Goal: Information Seeking & Learning: Learn about a topic

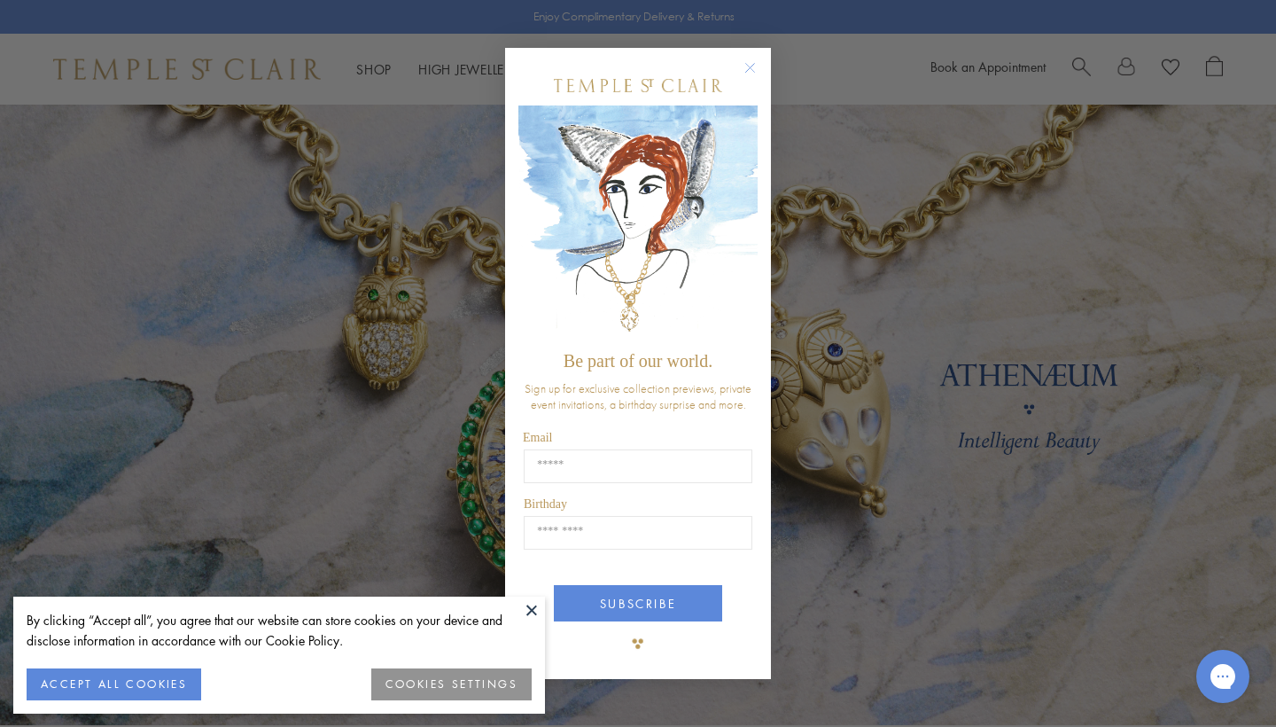
click at [745, 64] on circle "Close dialog" at bounding box center [750, 68] width 21 height 21
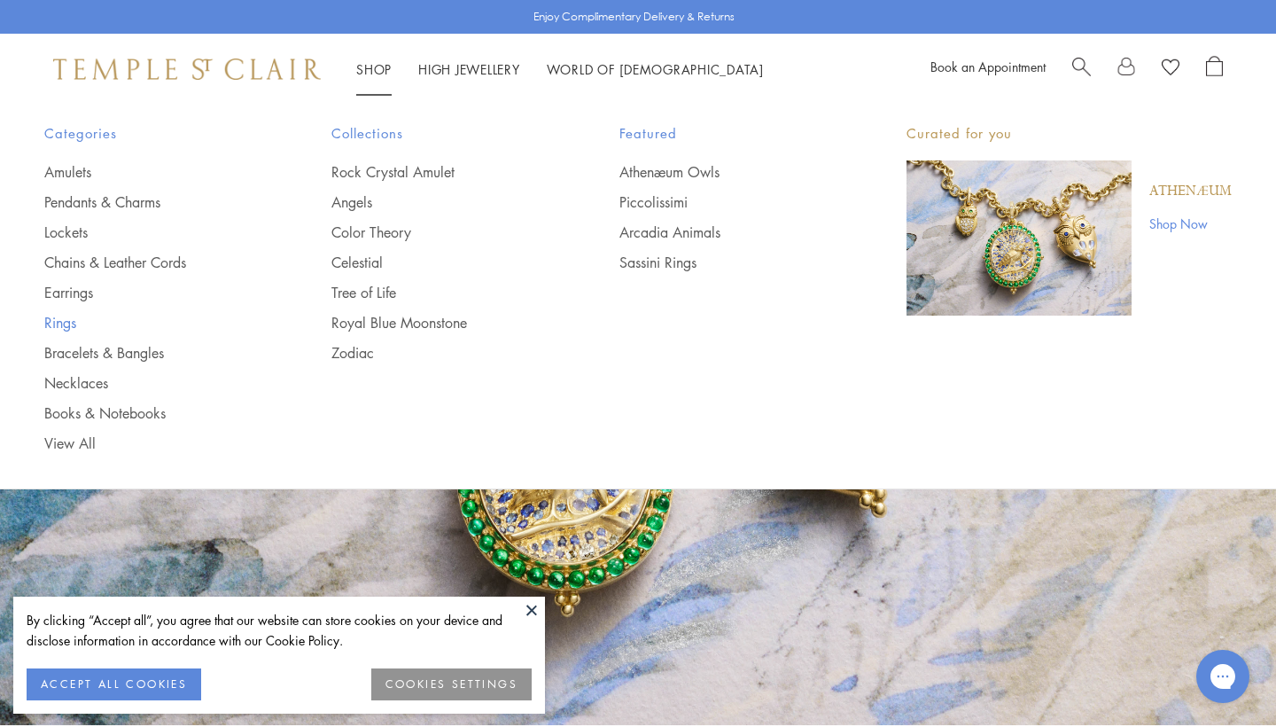
click at [59, 319] on link "Rings" at bounding box center [152, 322] width 216 height 19
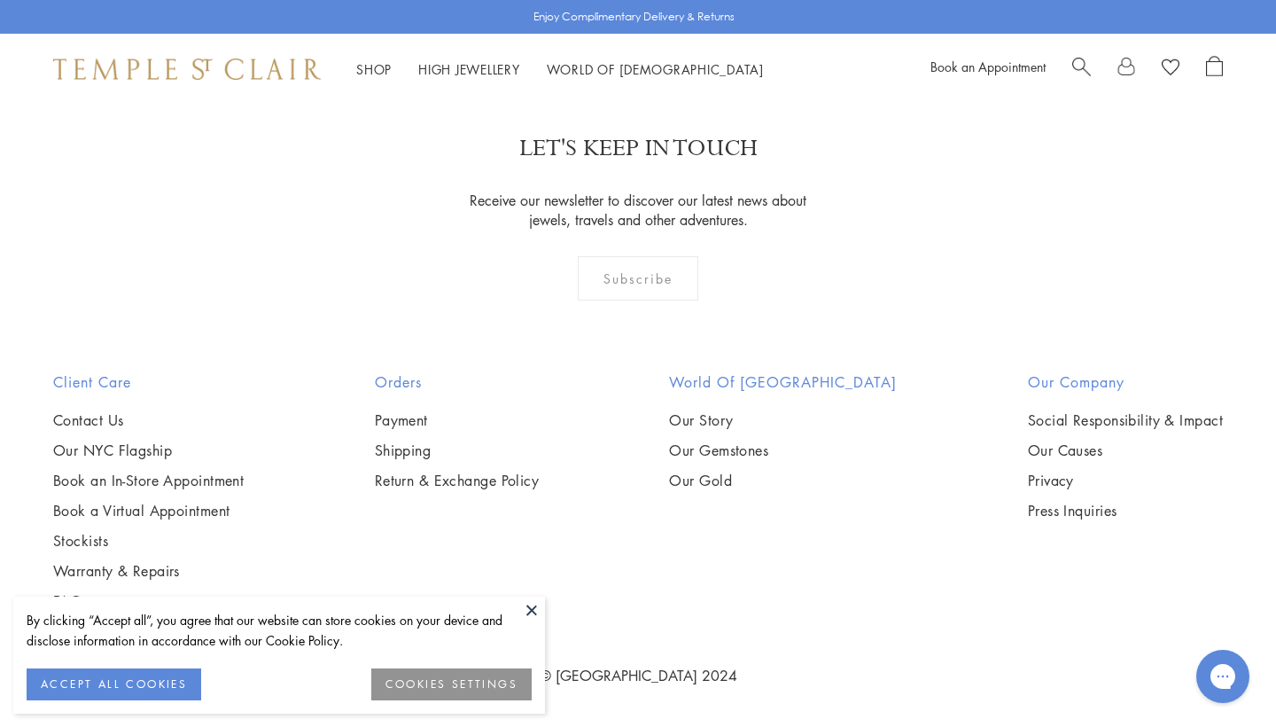
scroll to position [7757, 0]
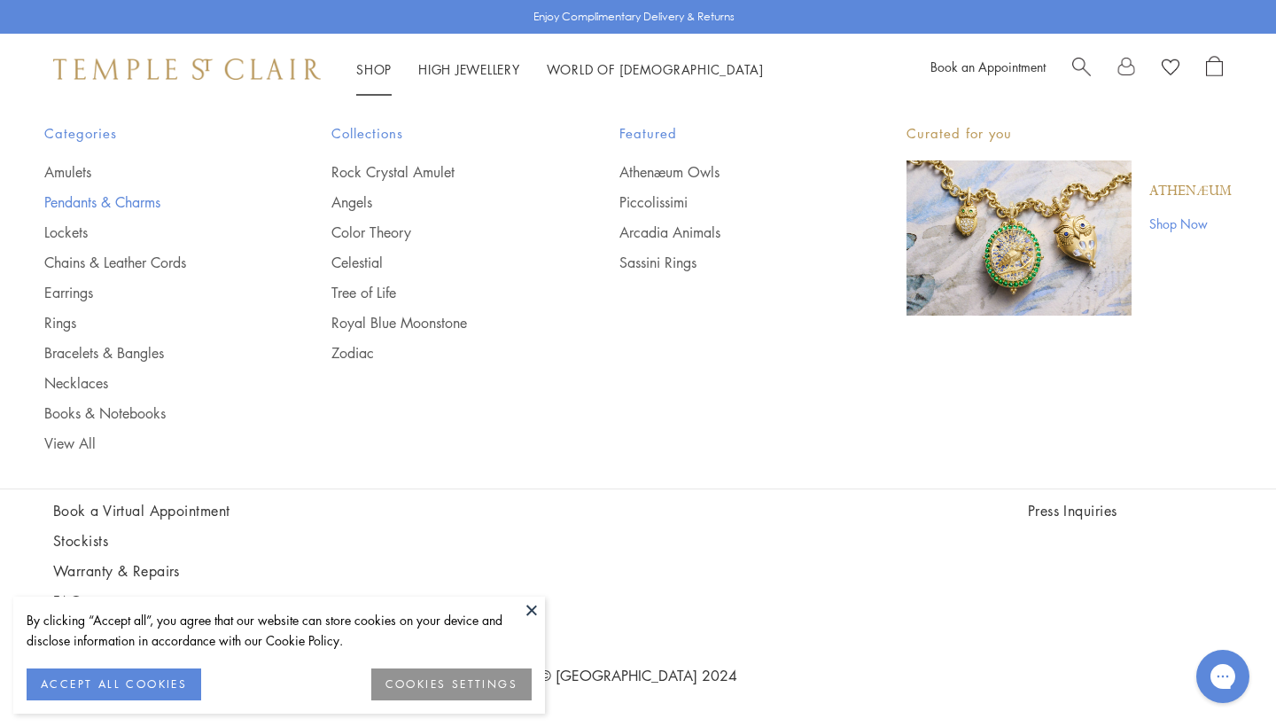
click at [137, 200] on link "Pendants & Charms" at bounding box center [152, 201] width 216 height 19
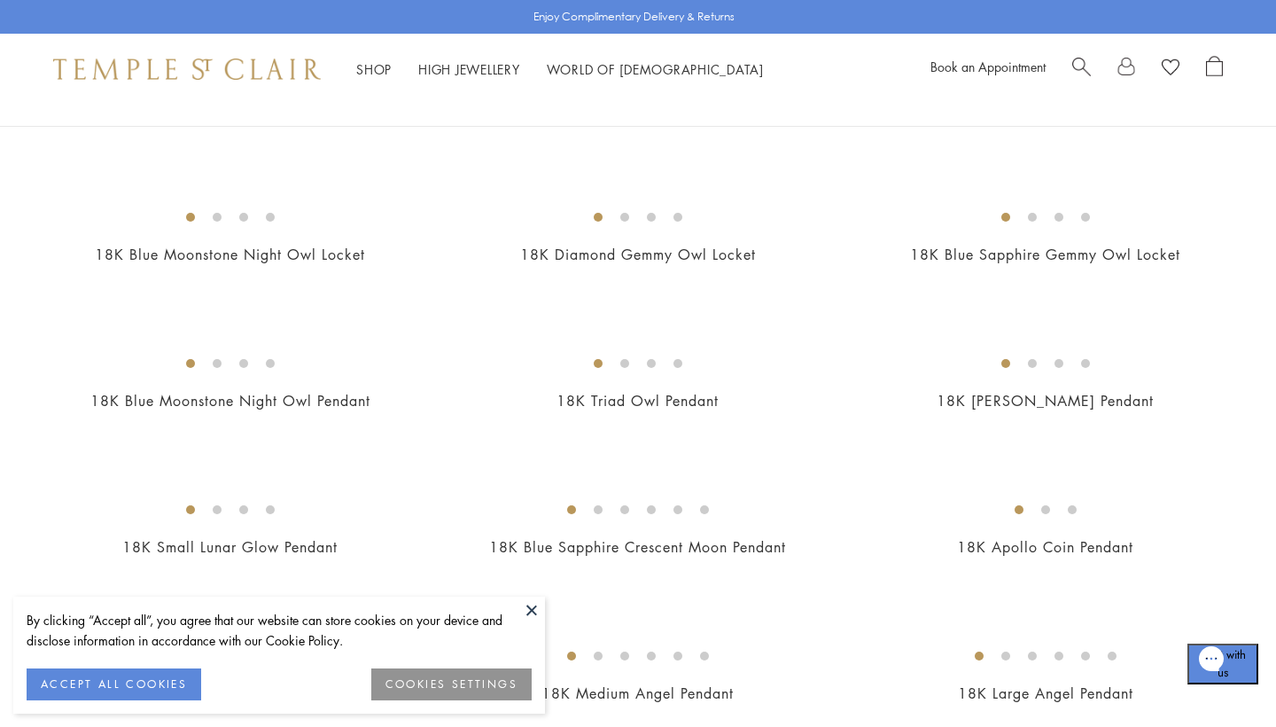
scroll to position [276, 0]
click at [0, 0] on img at bounding box center [0, 0] width 0 height 0
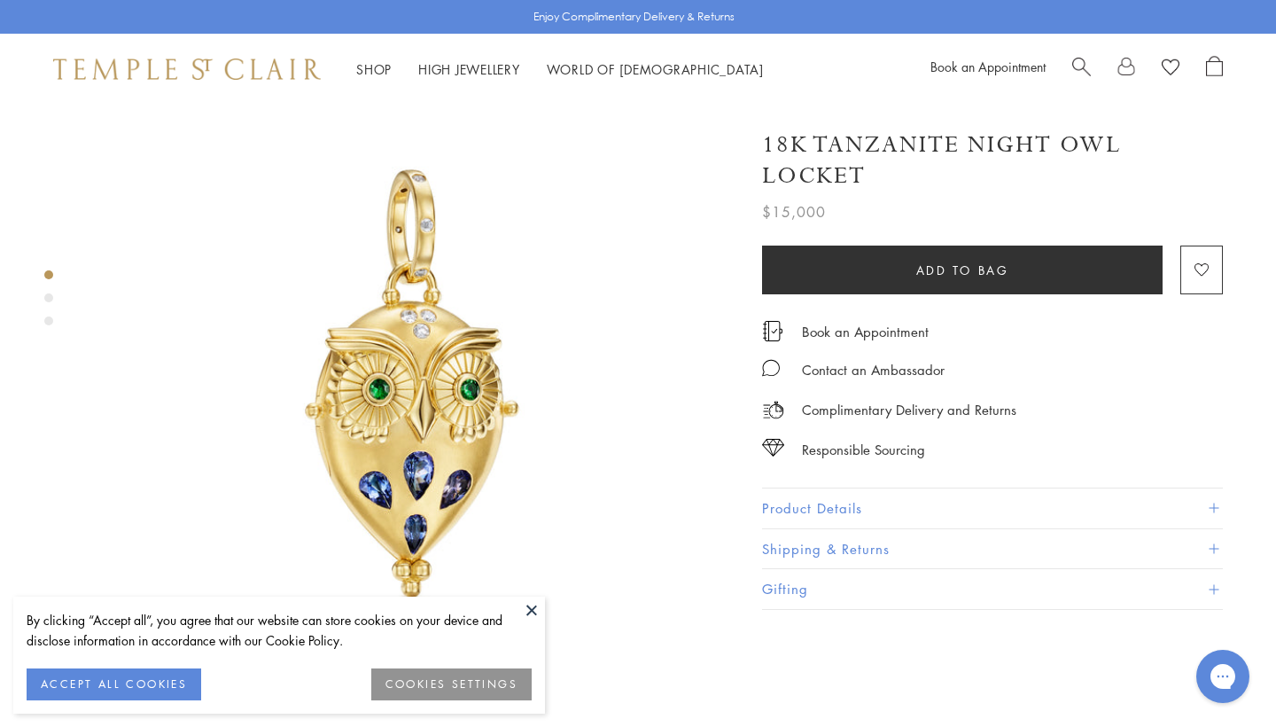
scroll to position [44, 0]
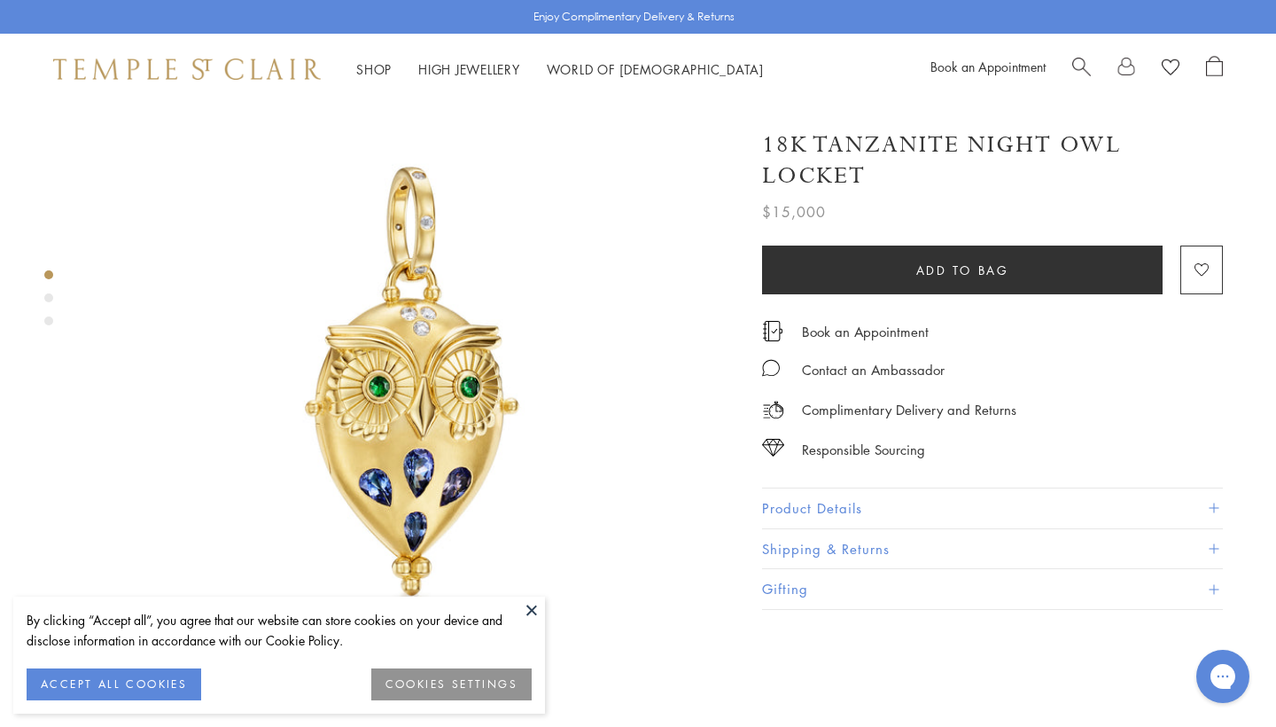
click at [51, 300] on div "Product gallery navigation" at bounding box center [48, 297] width 9 height 9
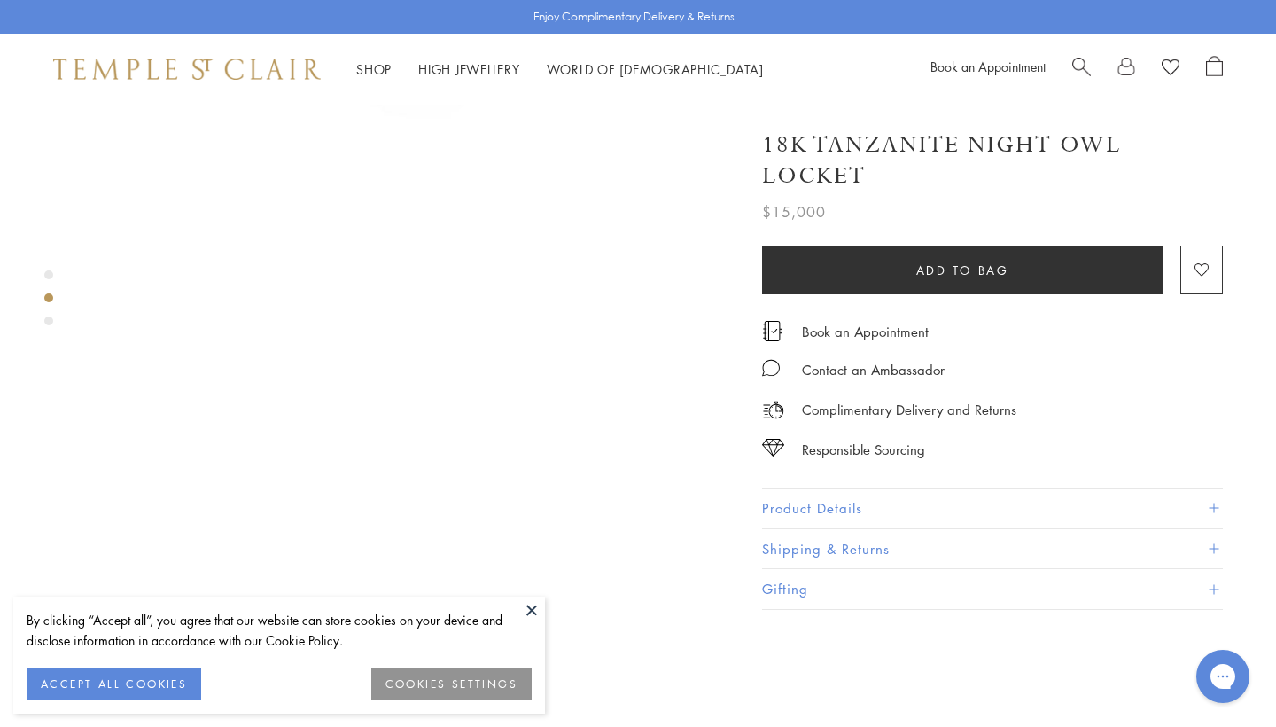
scroll to position [680, 0]
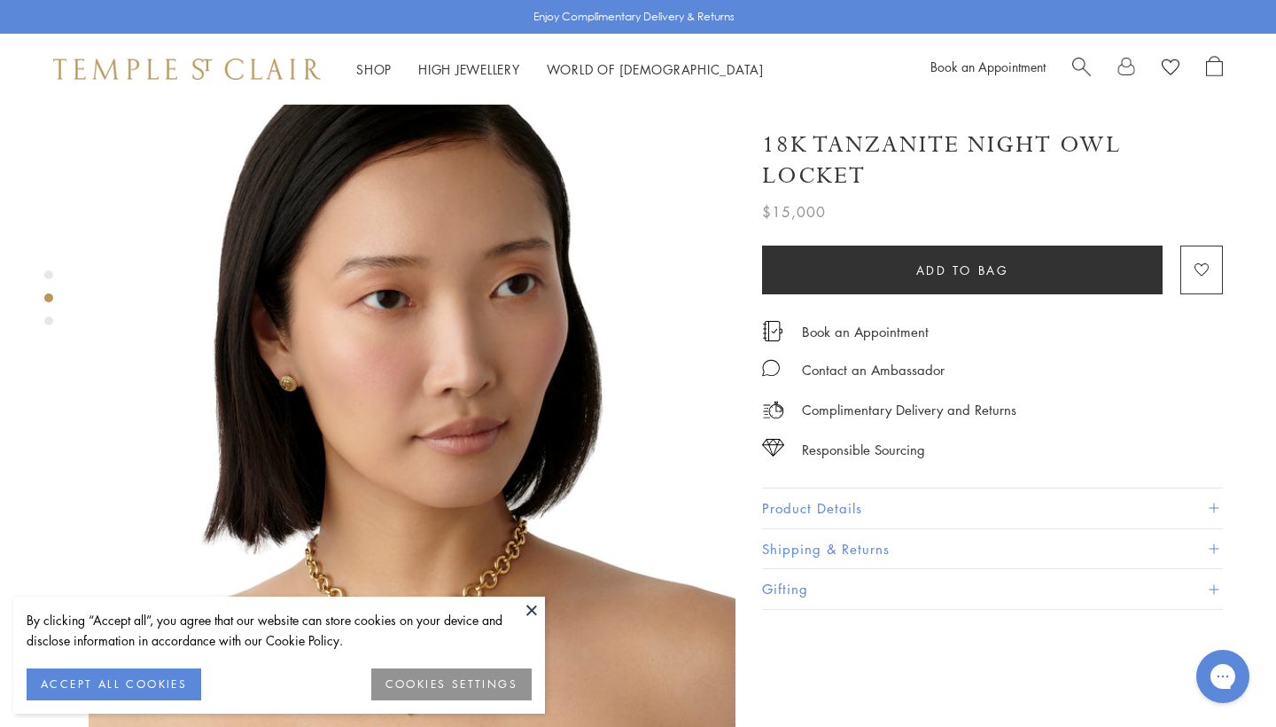
click at [529, 605] on button at bounding box center [531, 609] width 27 height 27
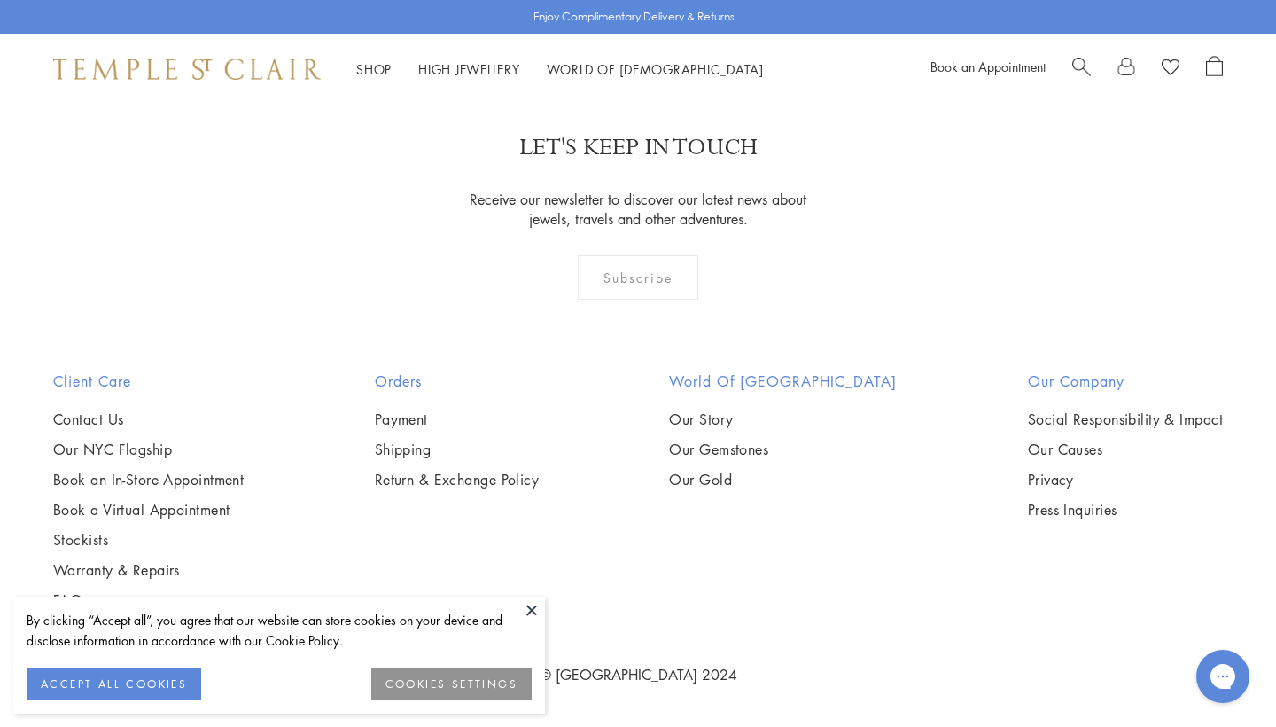
scroll to position [4212, 0]
click at [0, 0] on img at bounding box center [0, 0] width 0 height 0
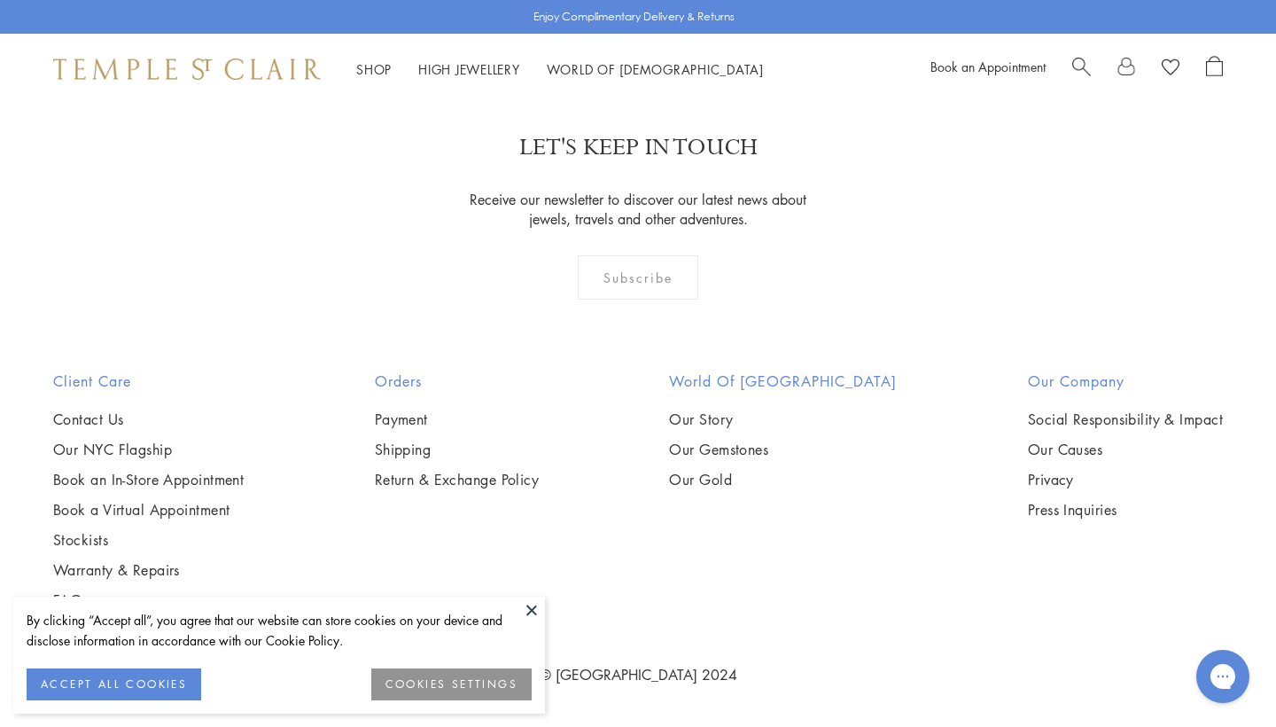
click at [0, 0] on img at bounding box center [0, 0] width 0 height 0
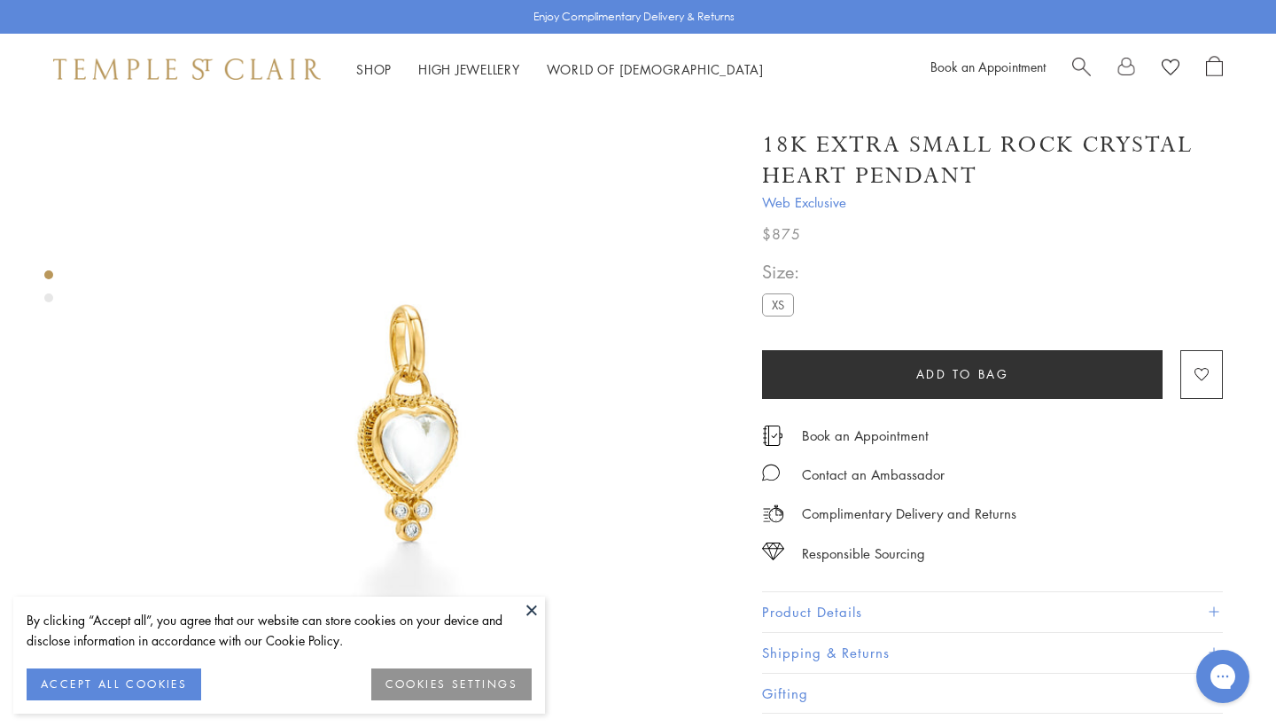
click at [47, 299] on div "Product gallery navigation" at bounding box center [48, 297] width 9 height 9
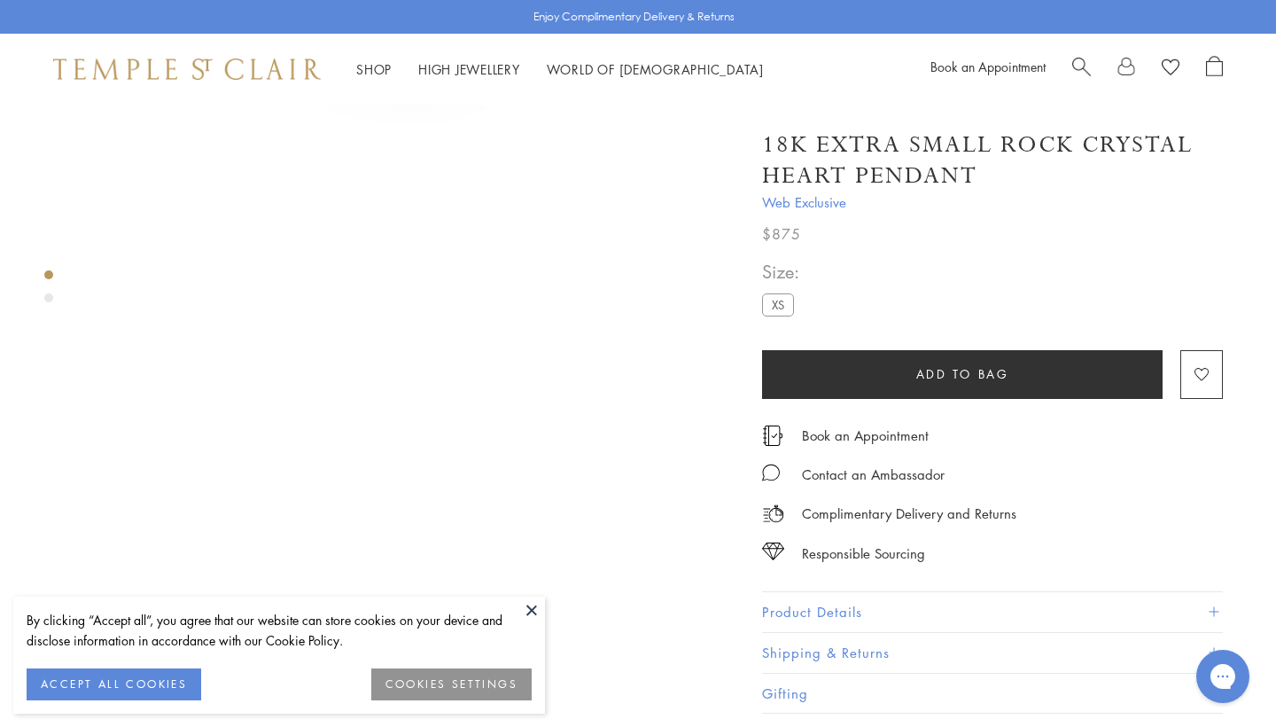
scroll to position [680, 0]
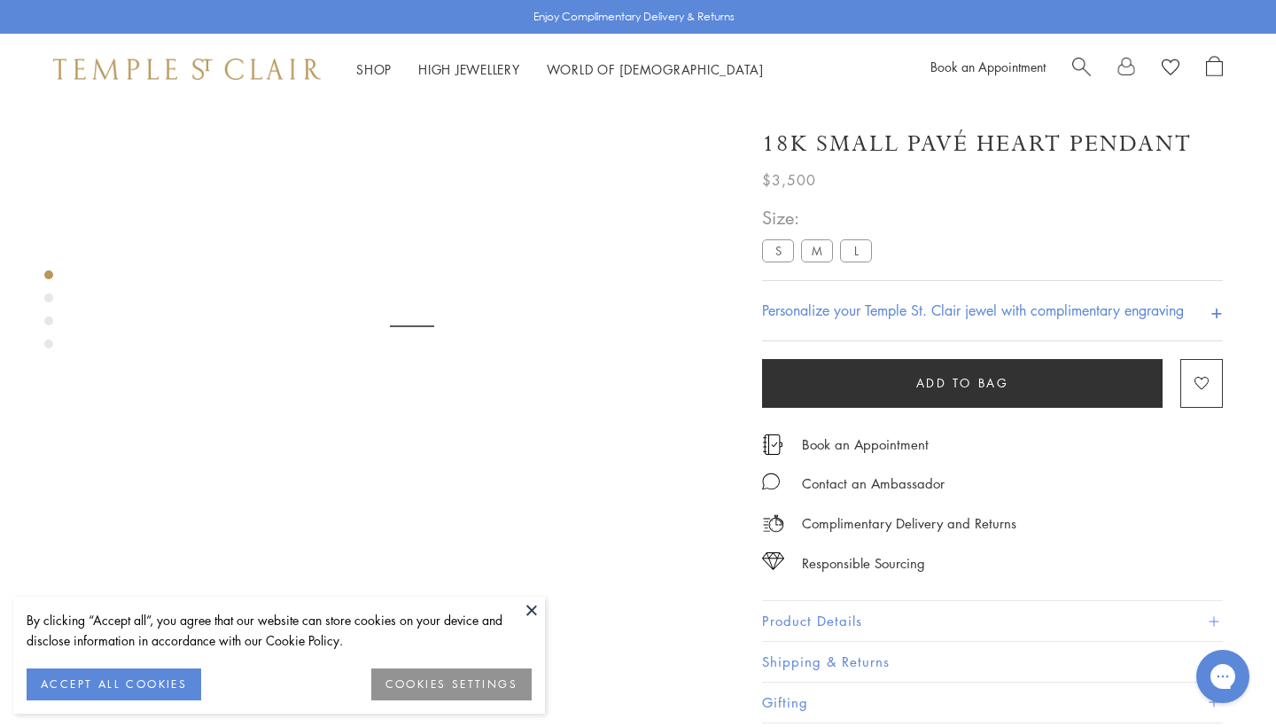
scroll to position [105, 0]
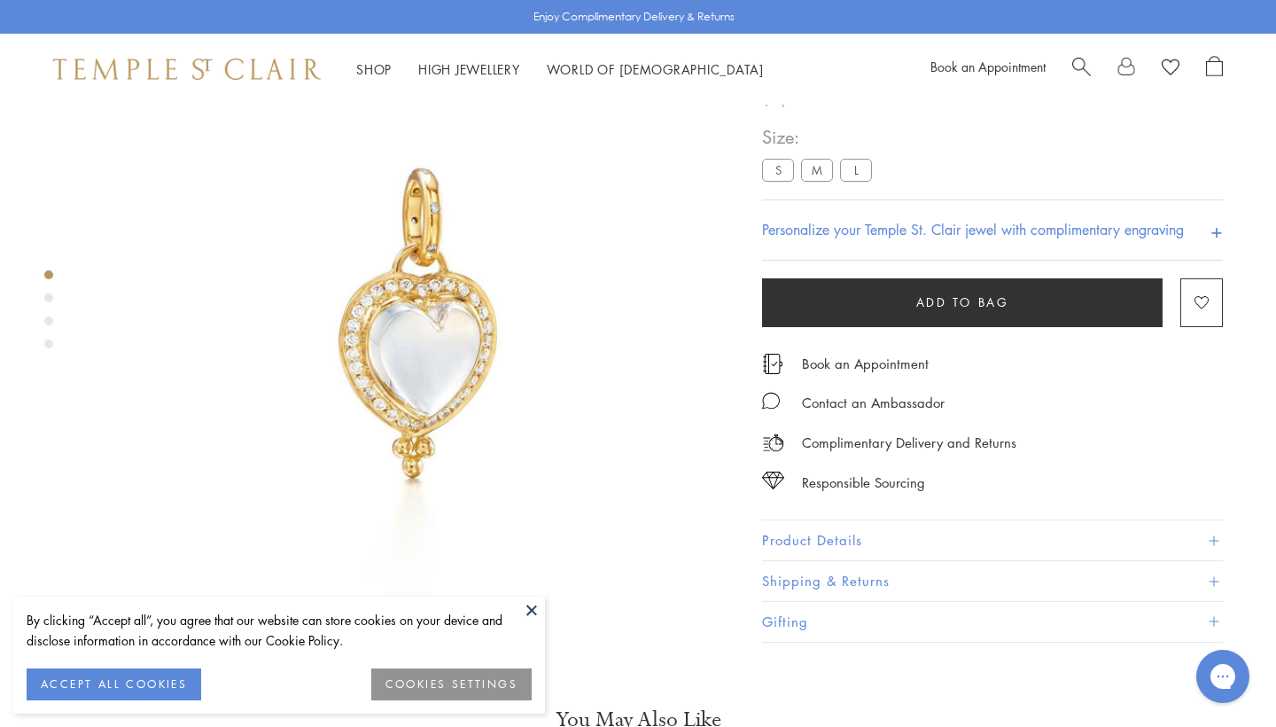
click at [46, 296] on div "Product gallery navigation" at bounding box center [48, 297] width 9 height 9
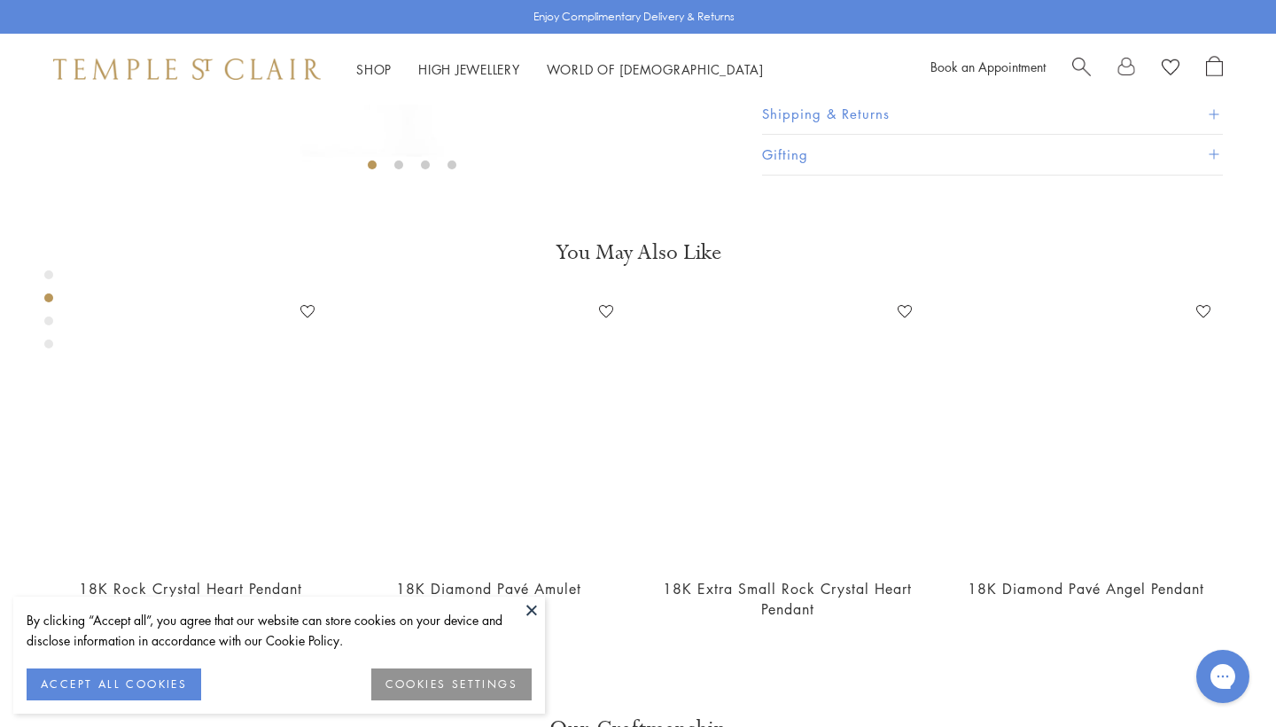
scroll to position [680, 0]
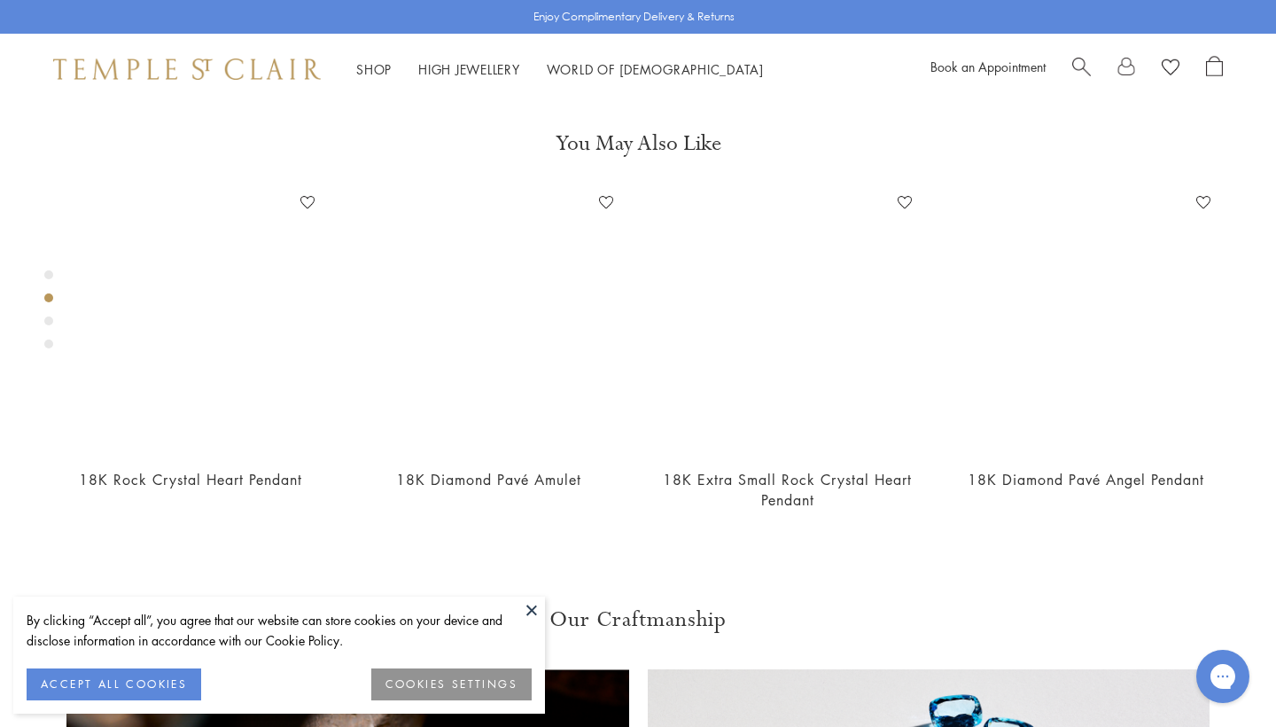
click at [51, 316] on div "Product gallery navigation" at bounding box center [48, 320] width 9 height 9
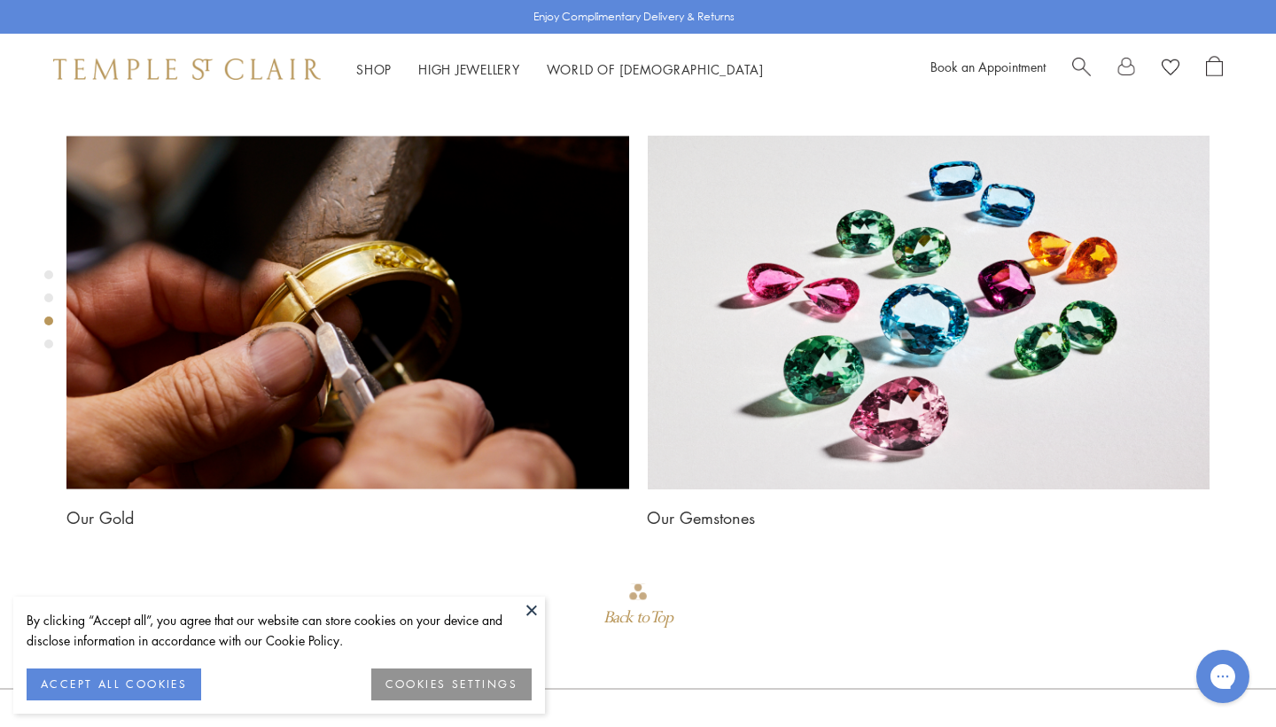
scroll to position [1327, 0]
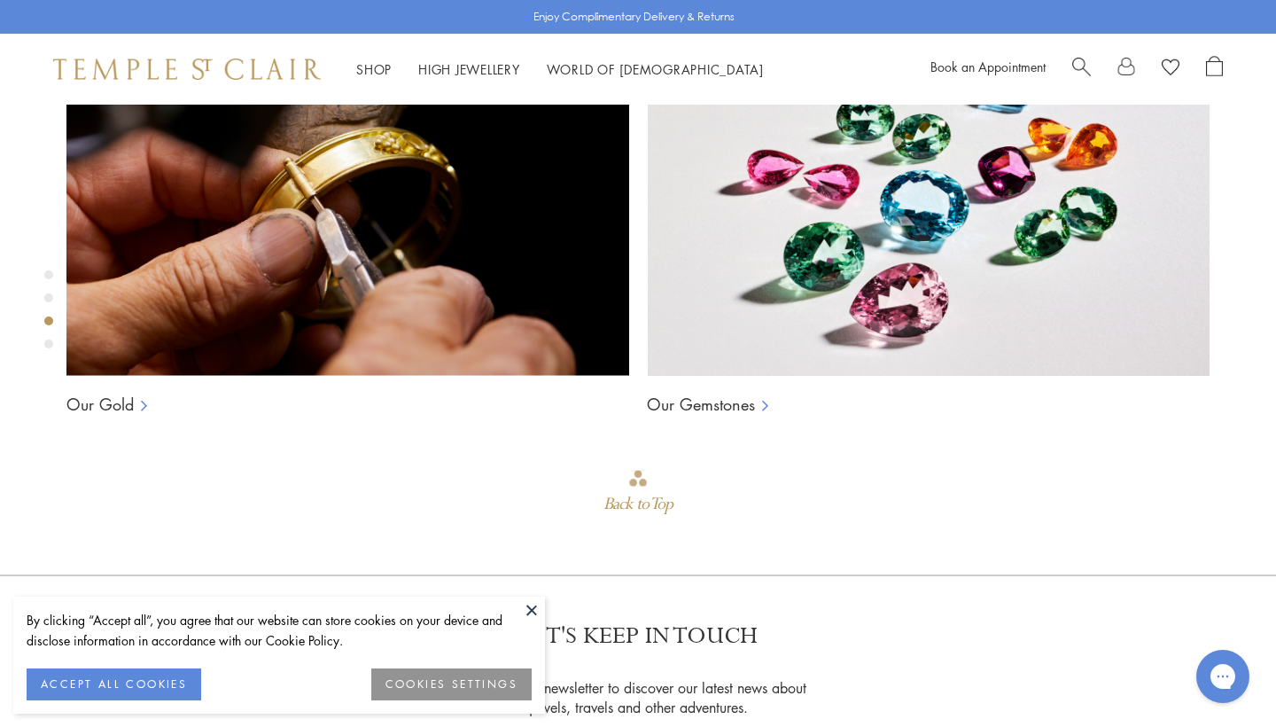
click at [531, 607] on button at bounding box center [531, 609] width 27 height 27
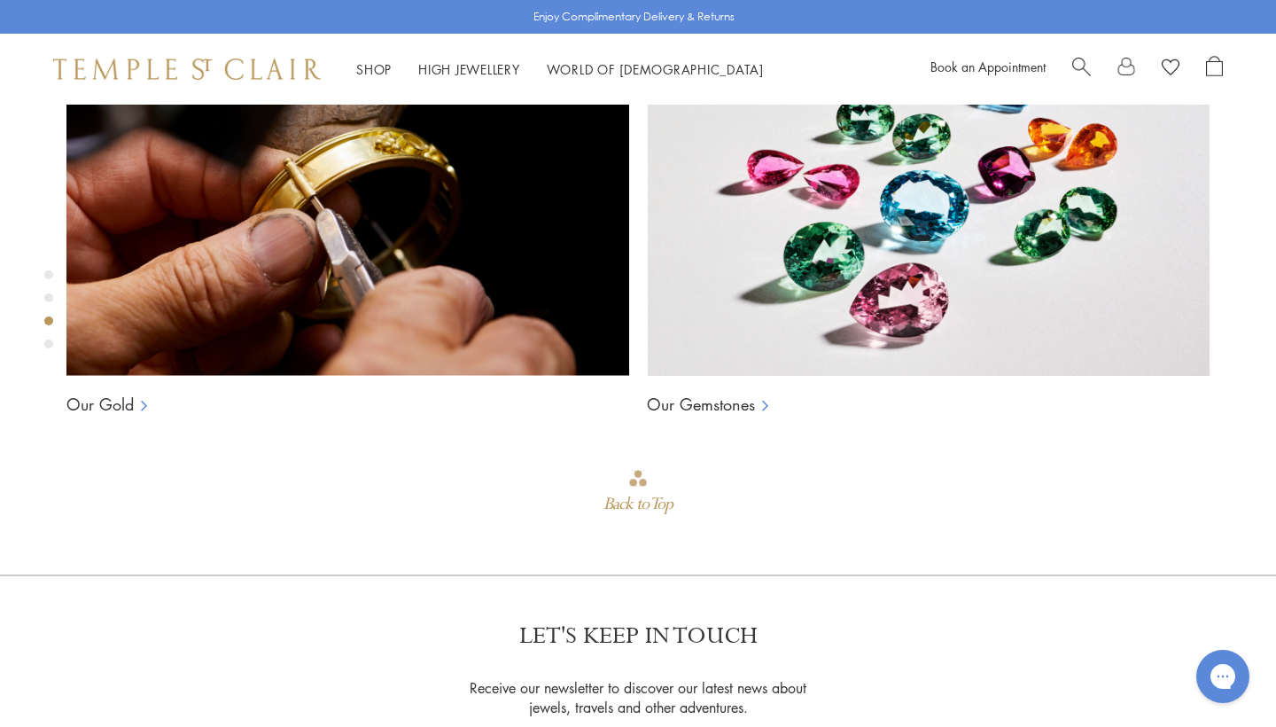
click at [50, 353] on div "Product gallery navigation" at bounding box center [48, 314] width 9 height 97
click at [47, 344] on div "Product gallery navigation" at bounding box center [48, 343] width 9 height 9
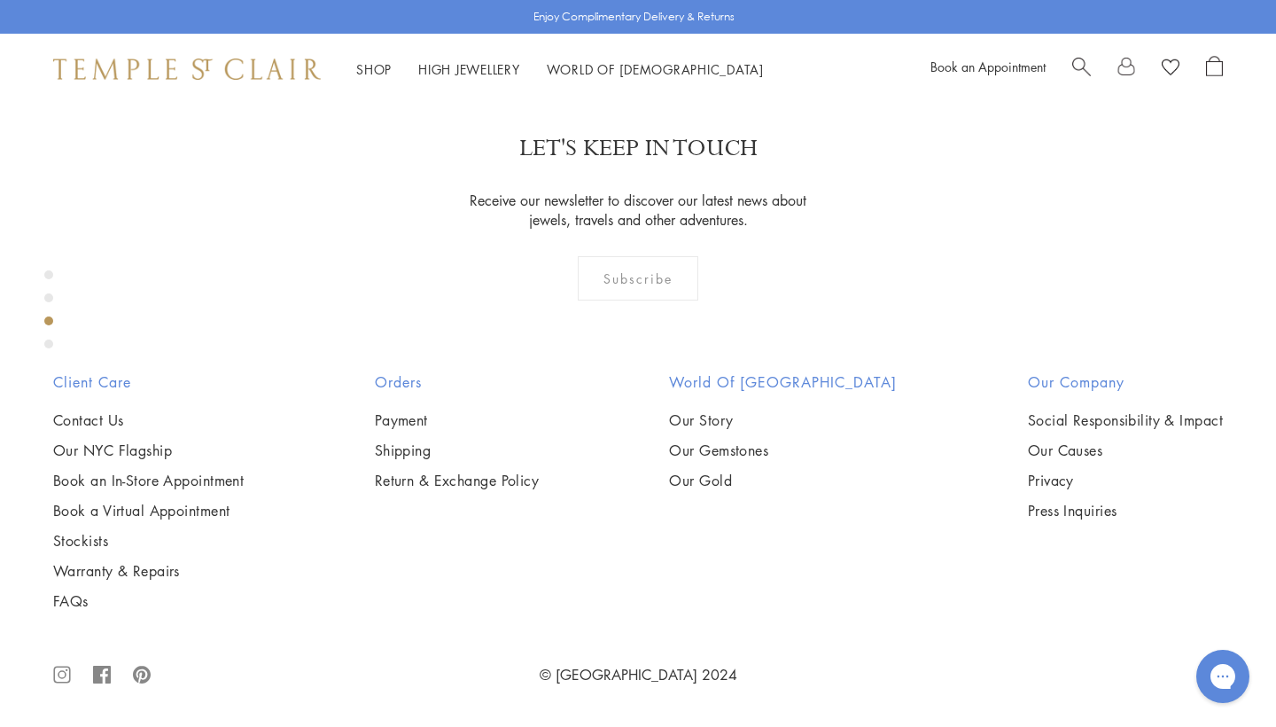
scroll to position [1974, 0]
click at [50, 271] on div "Product gallery navigation" at bounding box center [48, 274] width 9 height 9
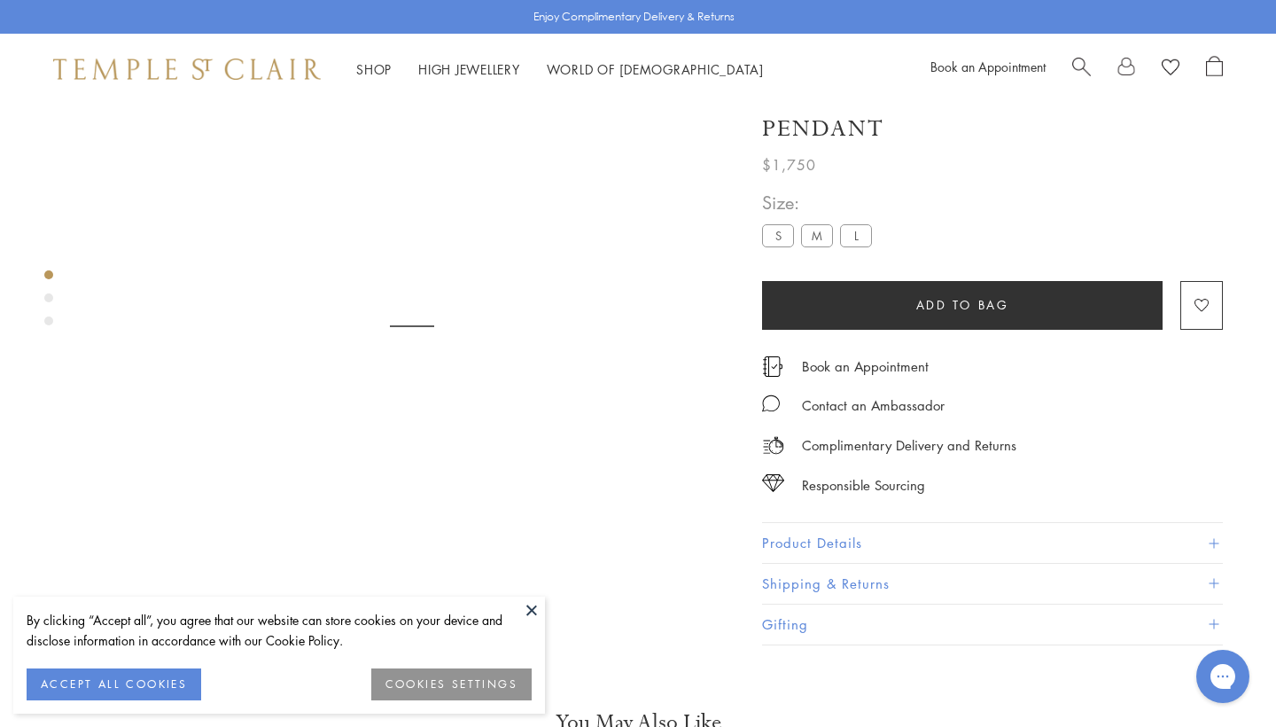
scroll to position [105, 0]
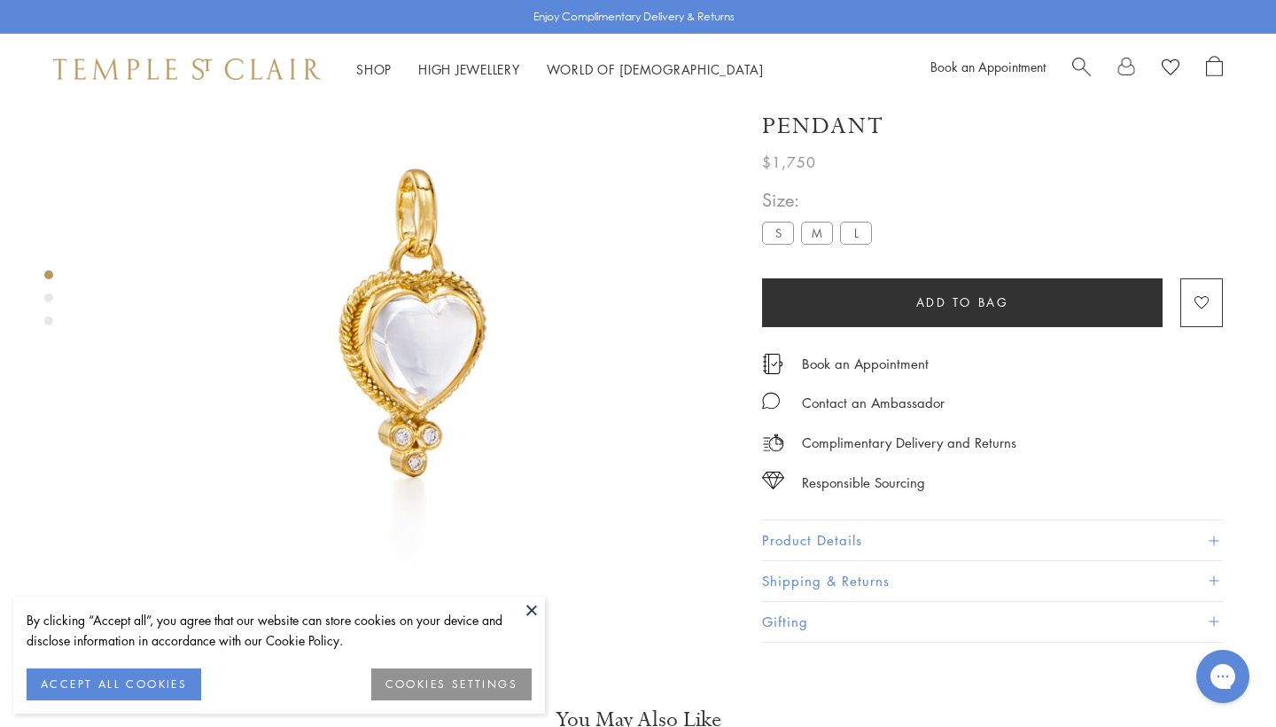
click at [48, 299] on div "Product gallery navigation" at bounding box center [48, 297] width 9 height 9
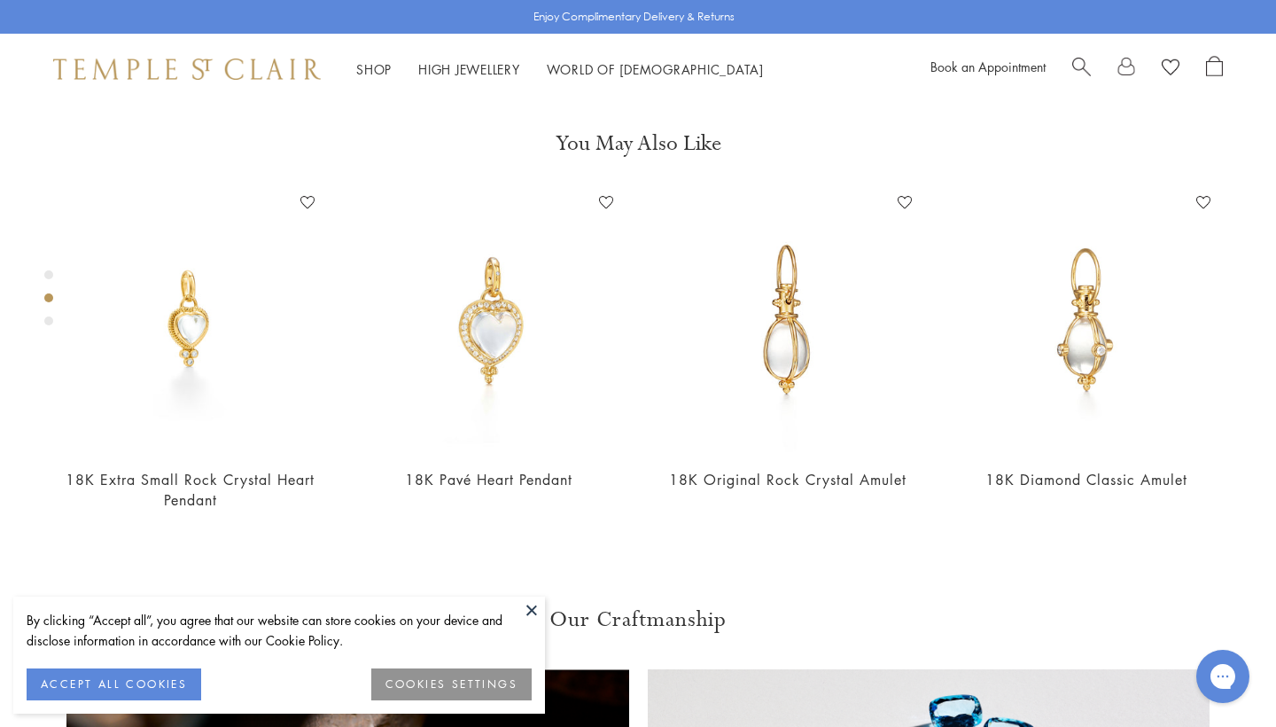
click at [51, 321] on div "Product gallery navigation" at bounding box center [48, 320] width 9 height 9
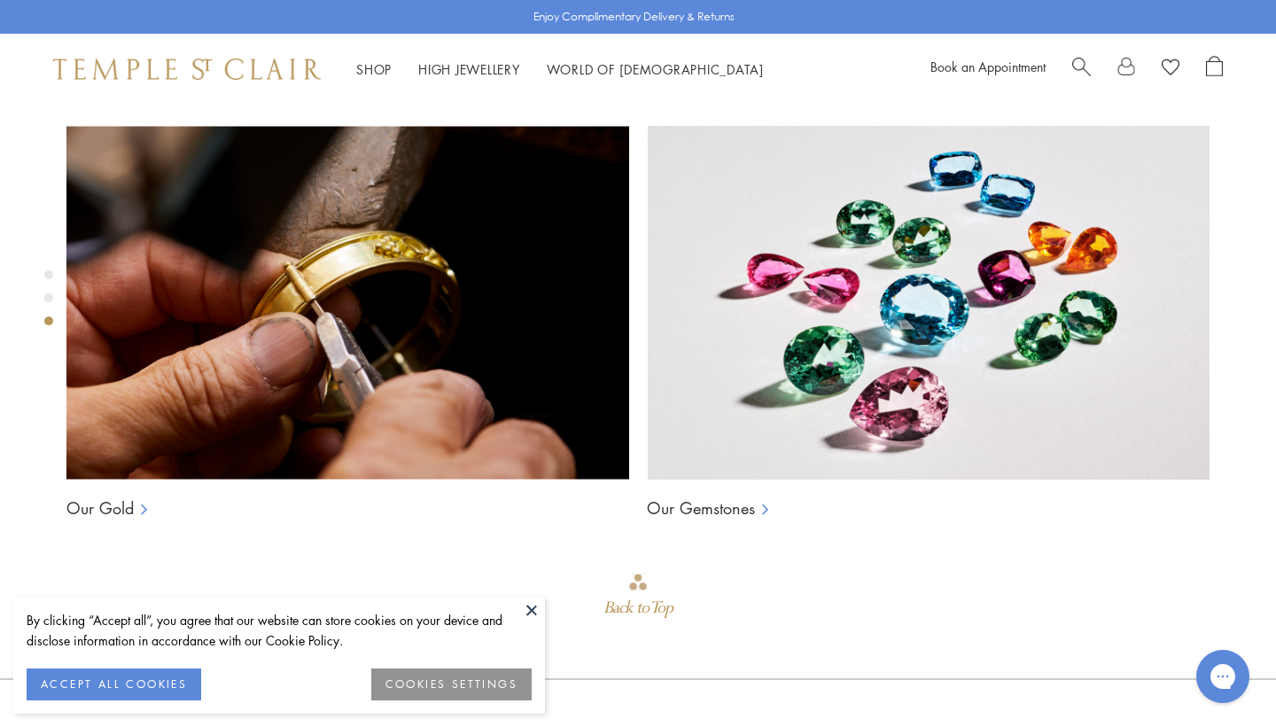
scroll to position [1327, 0]
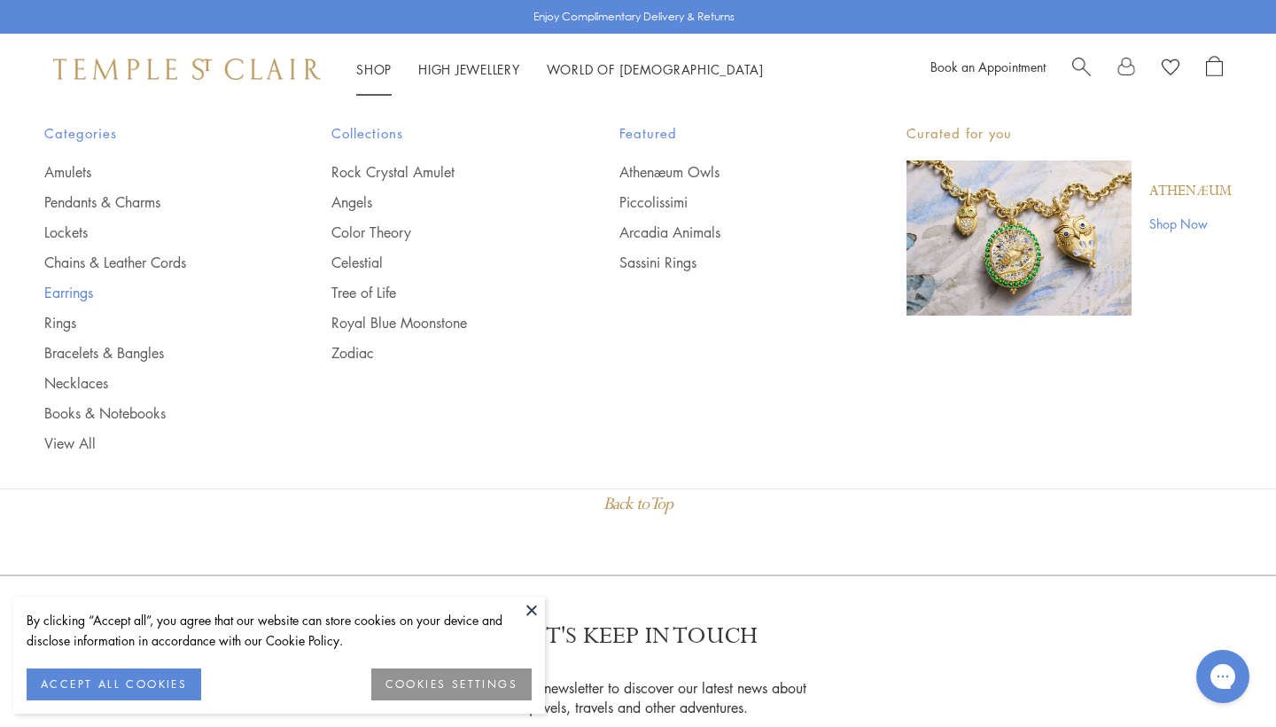
click at [65, 290] on link "Earrings" at bounding box center [152, 292] width 216 height 19
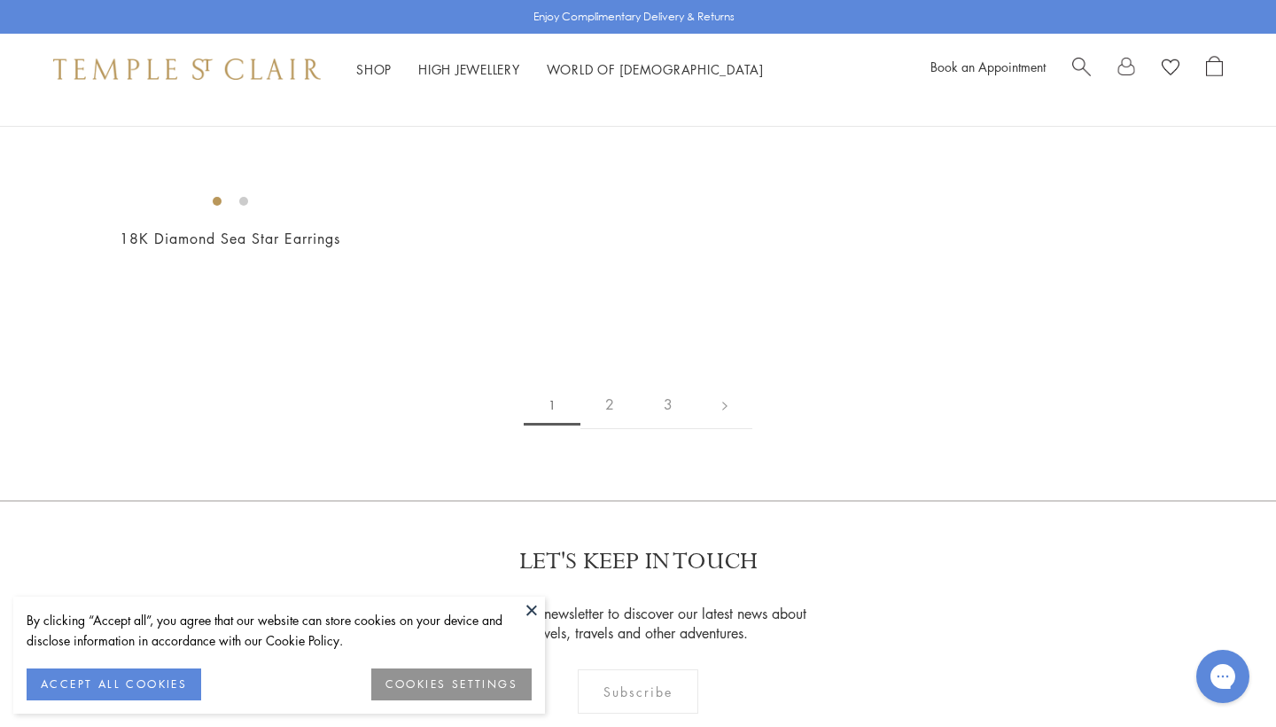
scroll to position [2638, 0]
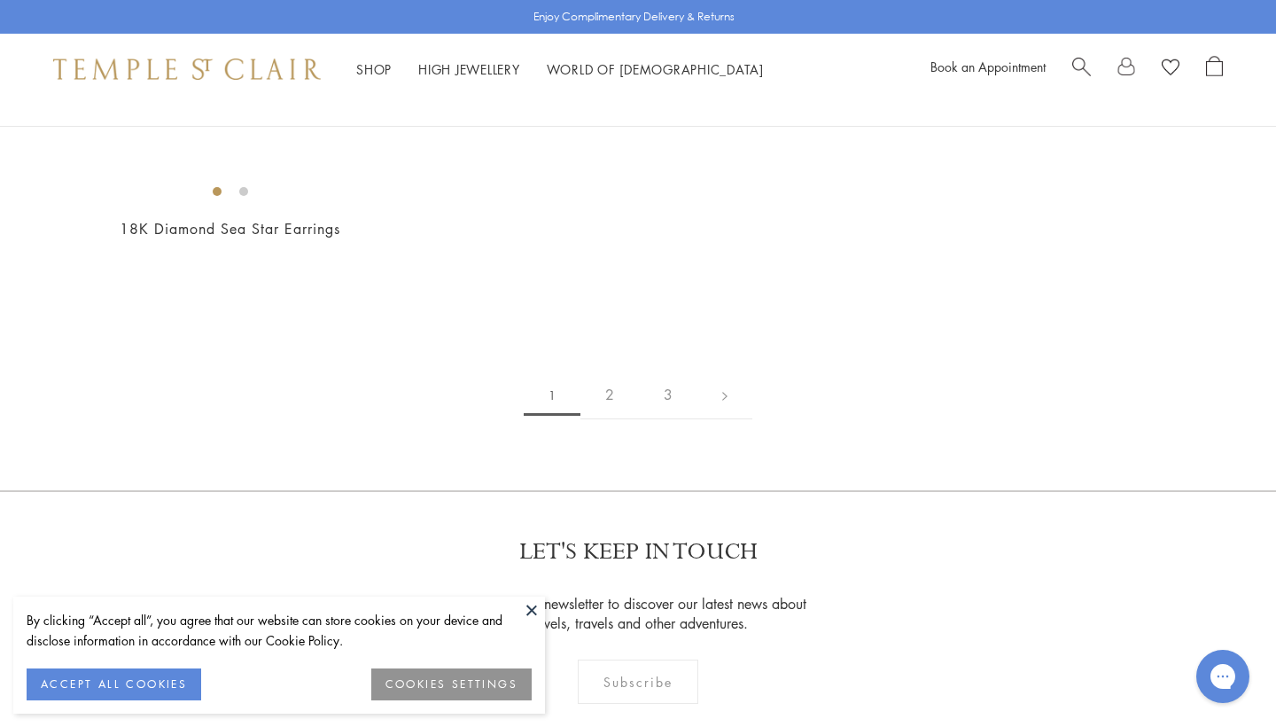
click at [0, 0] on img at bounding box center [0, 0] width 0 height 0
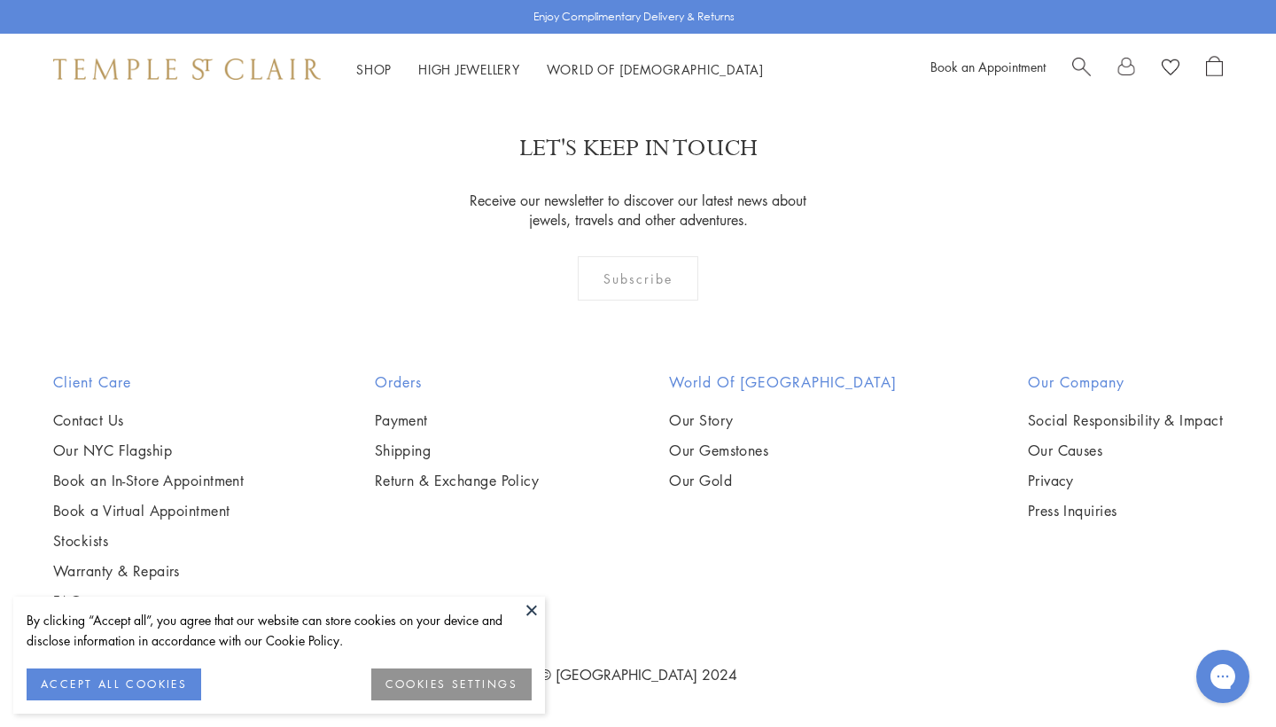
scroll to position [3221, 0]
click at [0, 0] on img at bounding box center [0, 0] width 0 height 0
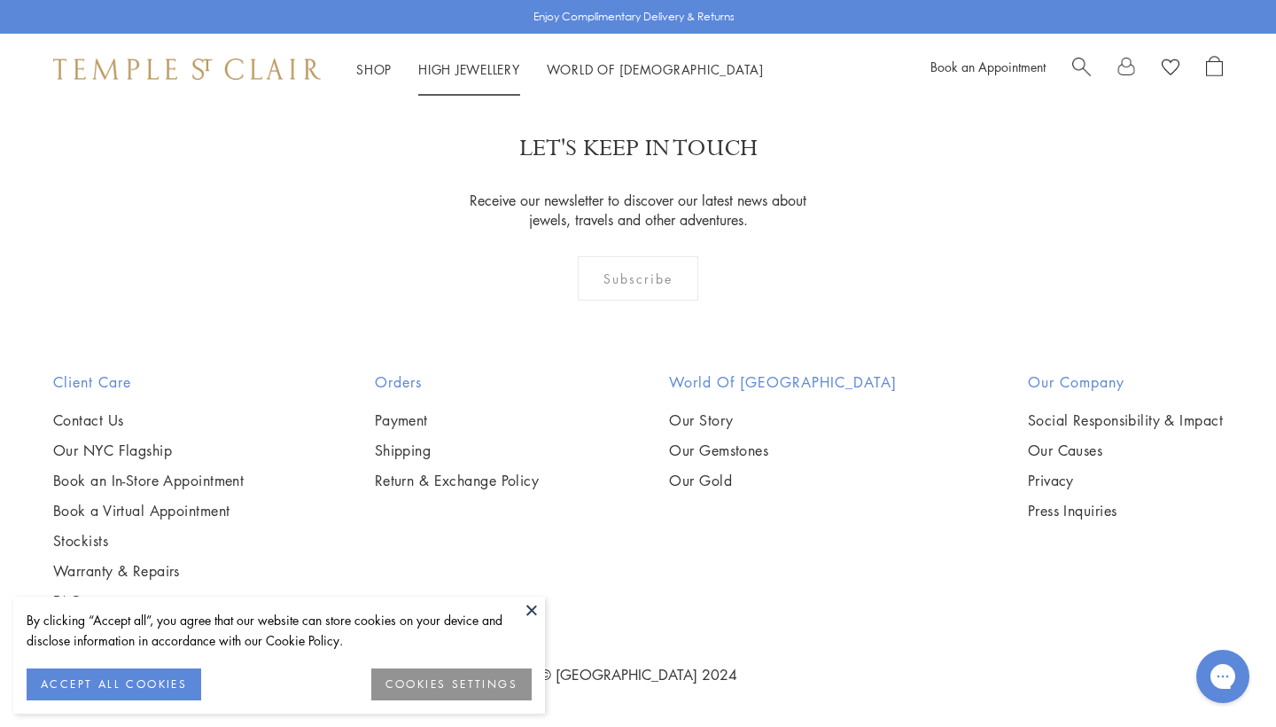
click at [470, 62] on link "High Jewellery High Jewellery" at bounding box center [469, 69] width 102 height 18
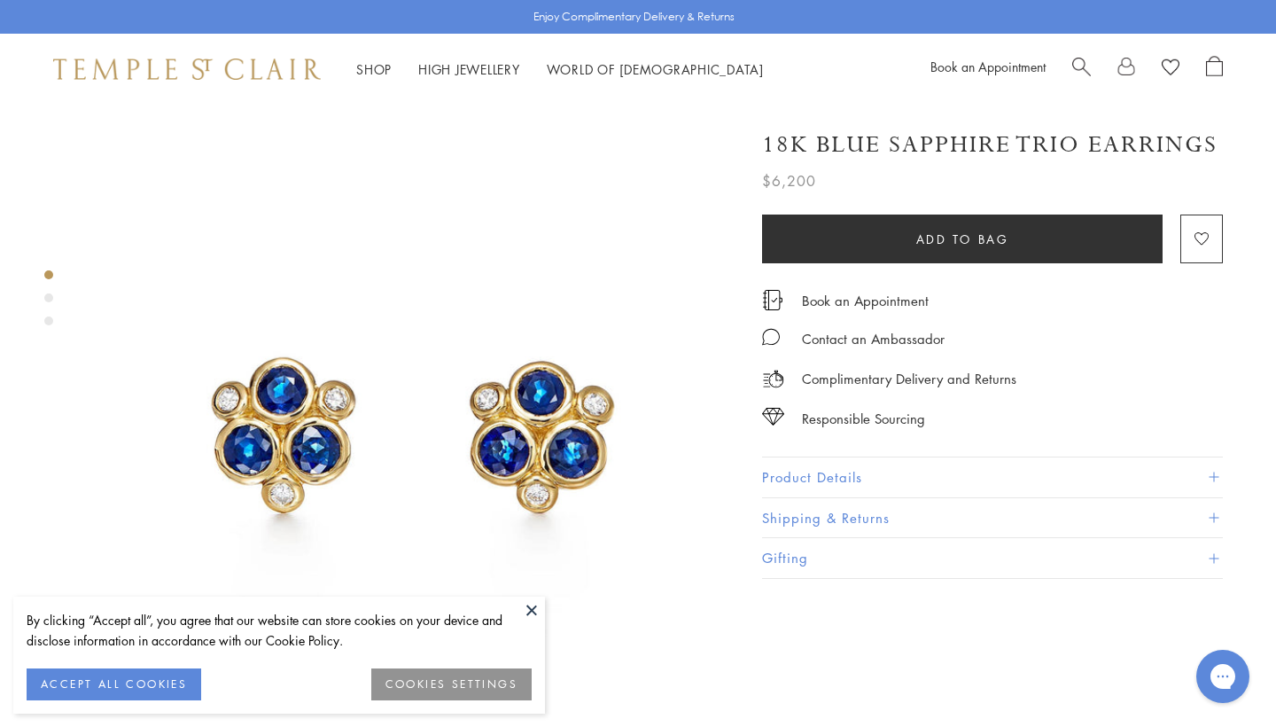
click at [46, 296] on div "Product gallery navigation" at bounding box center [48, 297] width 9 height 9
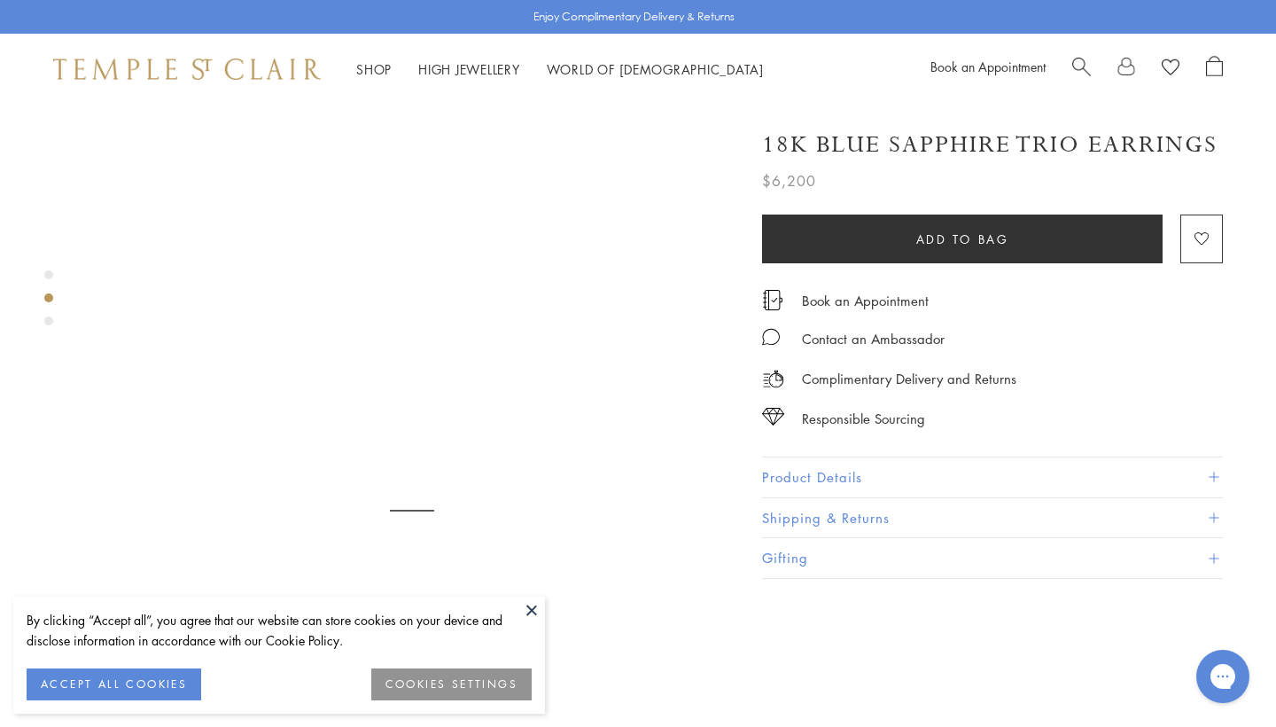
scroll to position [680, 0]
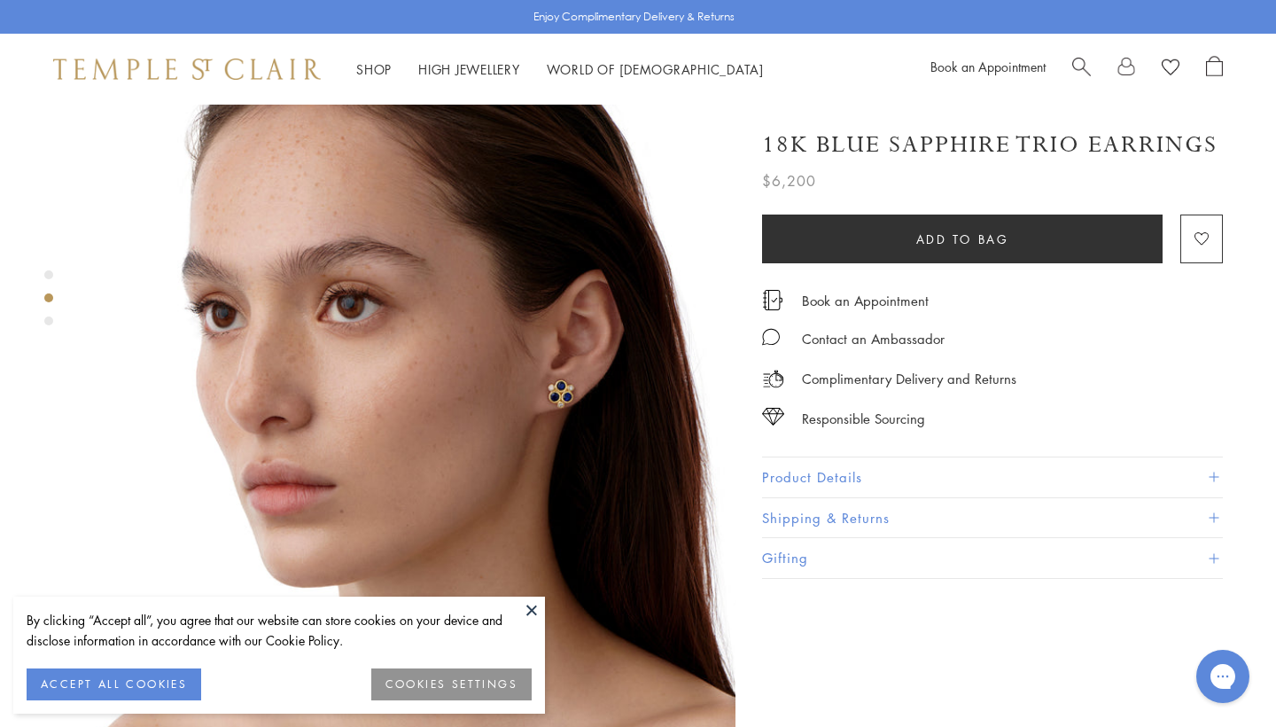
click at [49, 317] on div "Product gallery navigation" at bounding box center [48, 320] width 9 height 9
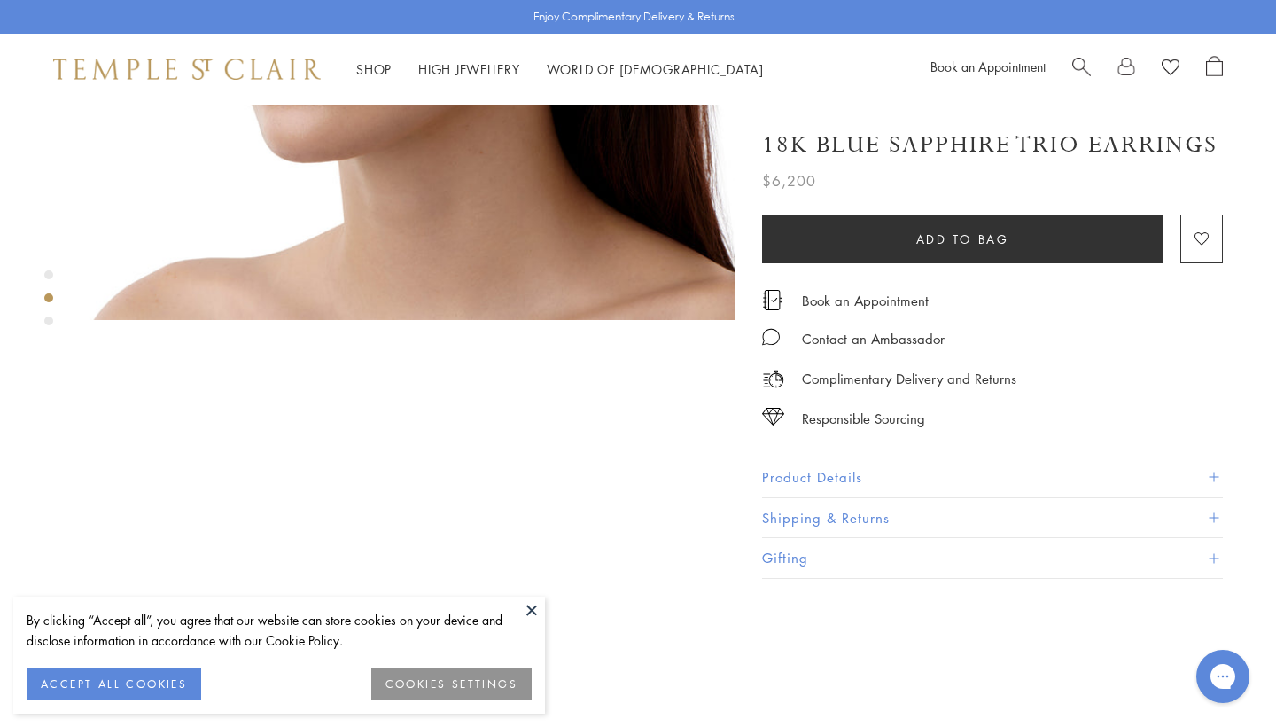
scroll to position [1327, 0]
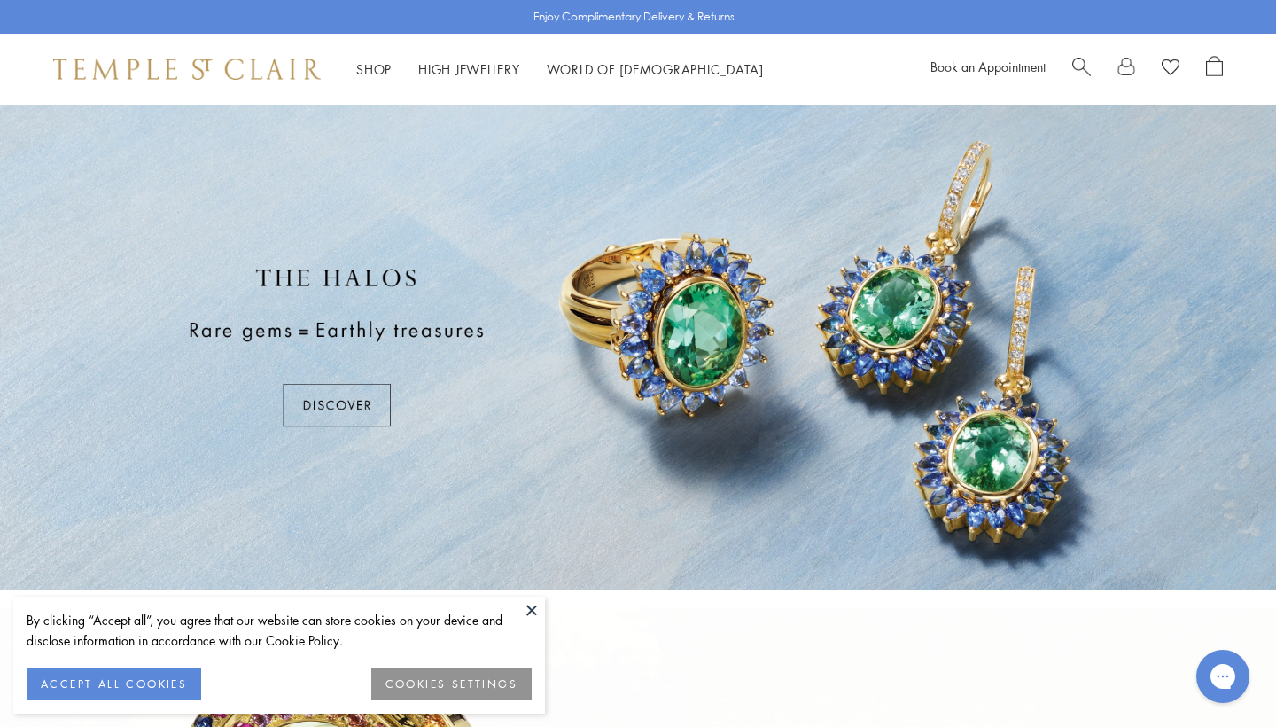
click at [317, 402] on div at bounding box center [638, 347] width 1276 height 485
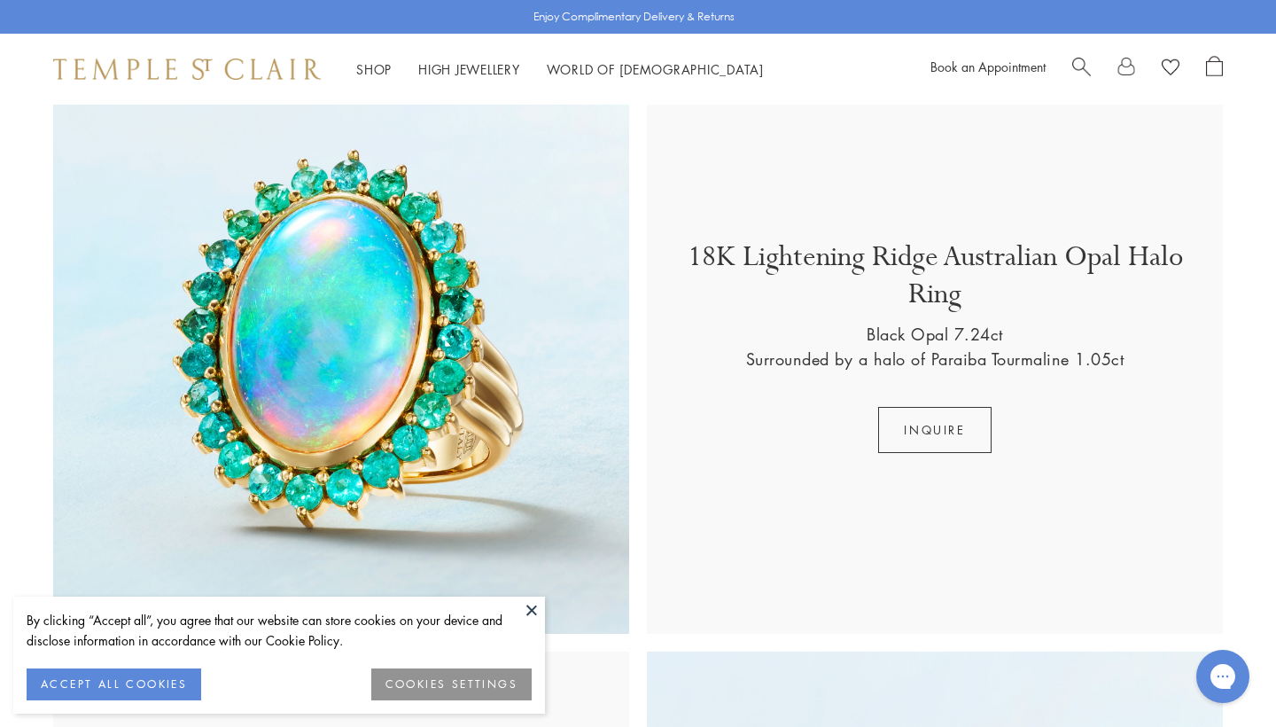
scroll to position [1734, 0]
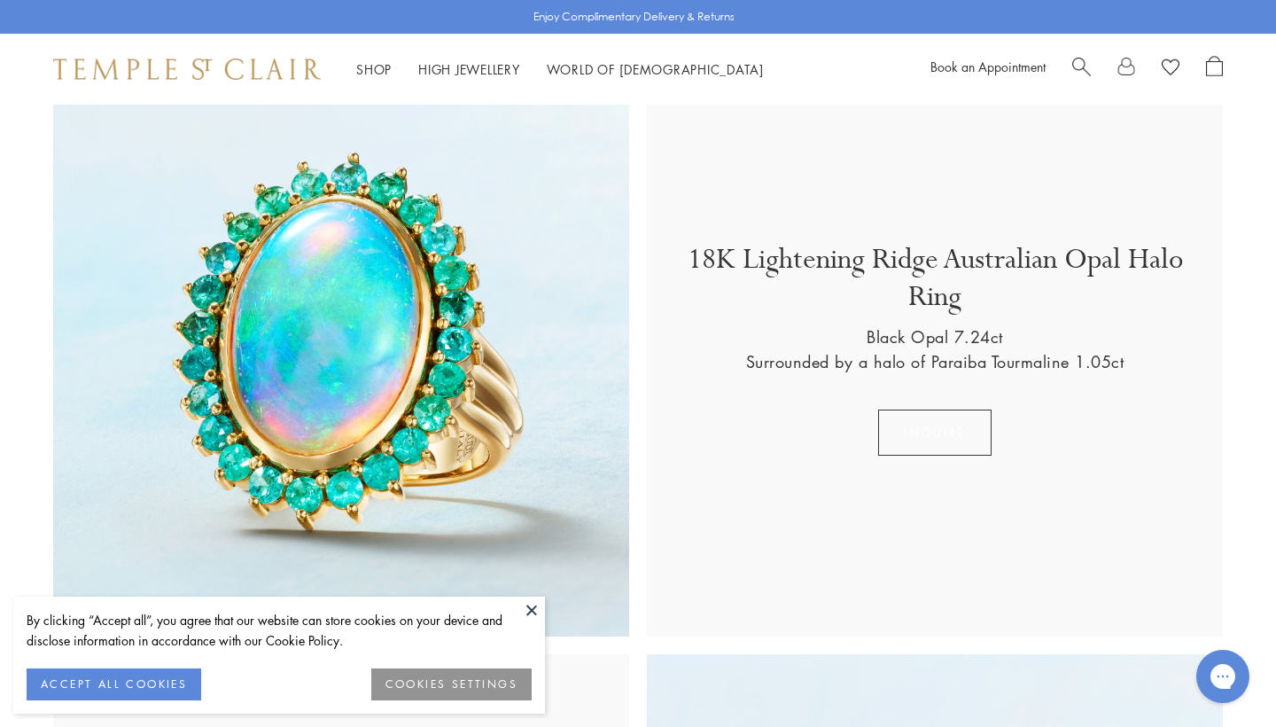
click at [921, 433] on button "Inquire" at bounding box center [934, 432] width 113 height 46
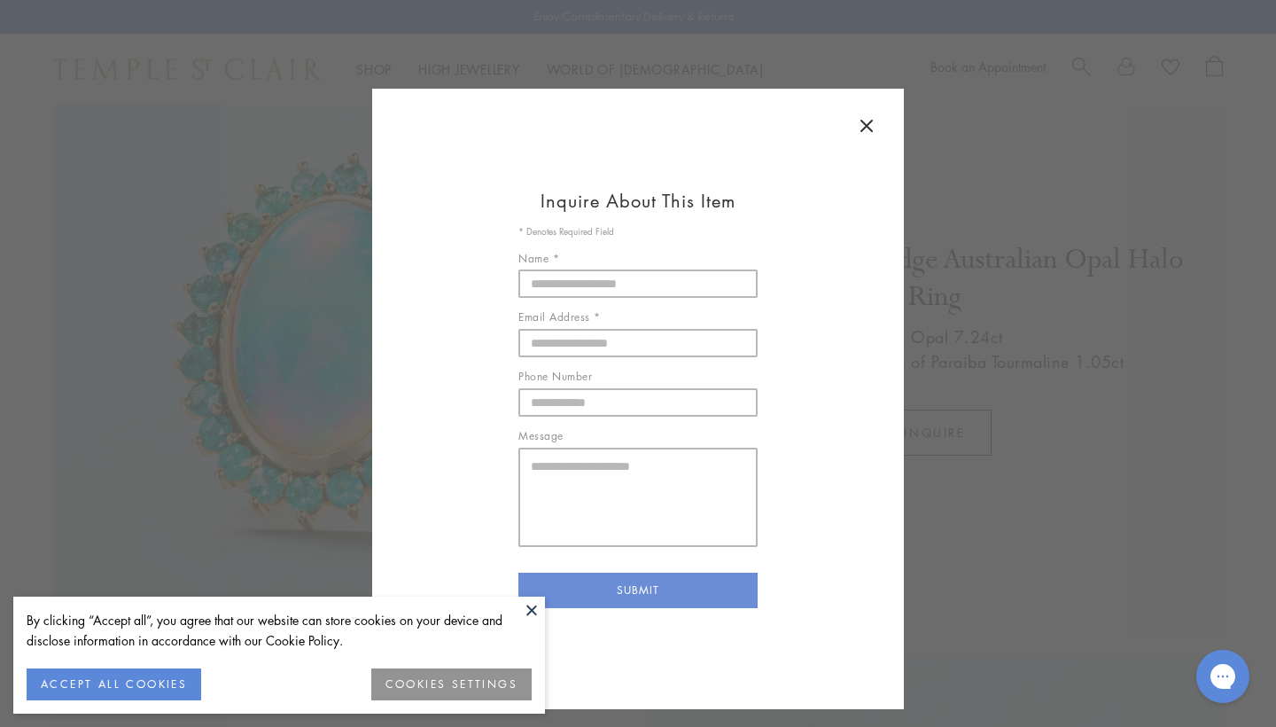
click at [873, 125] on icon at bounding box center [866, 125] width 21 height 21
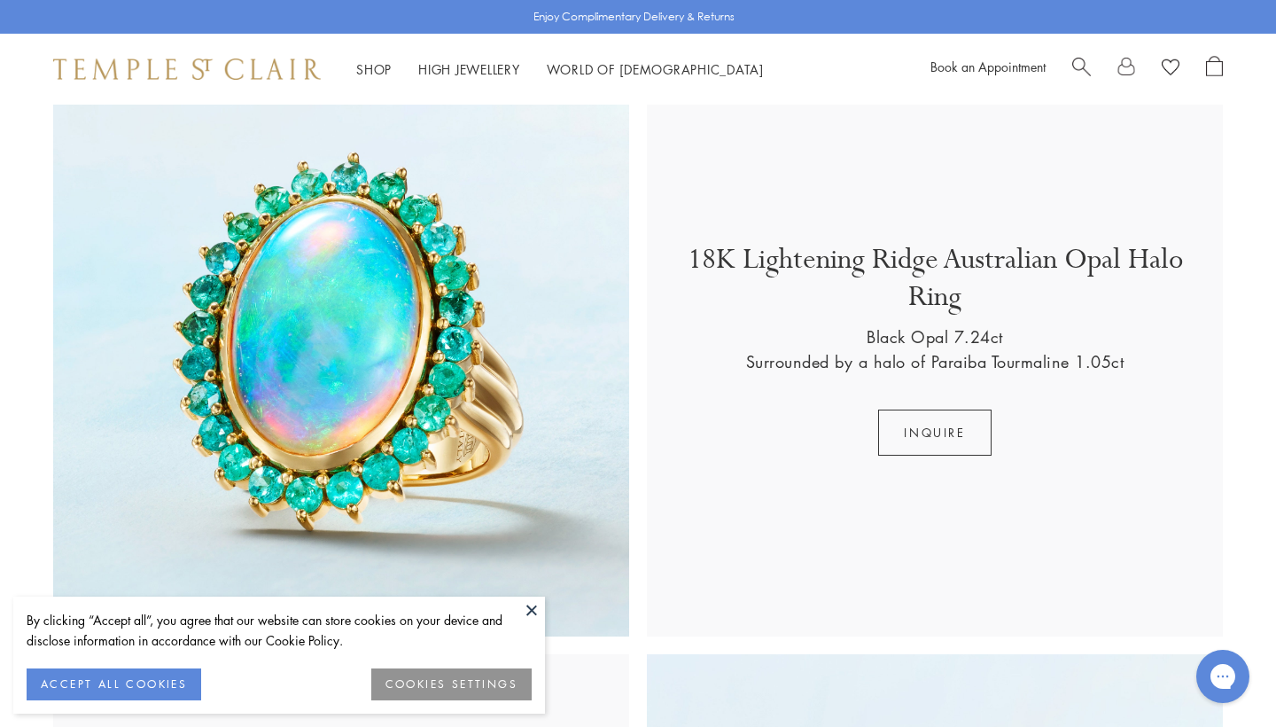
click at [369, 320] on img at bounding box center [341, 348] width 576 height 576
